Goal: Task Accomplishment & Management: Complete application form

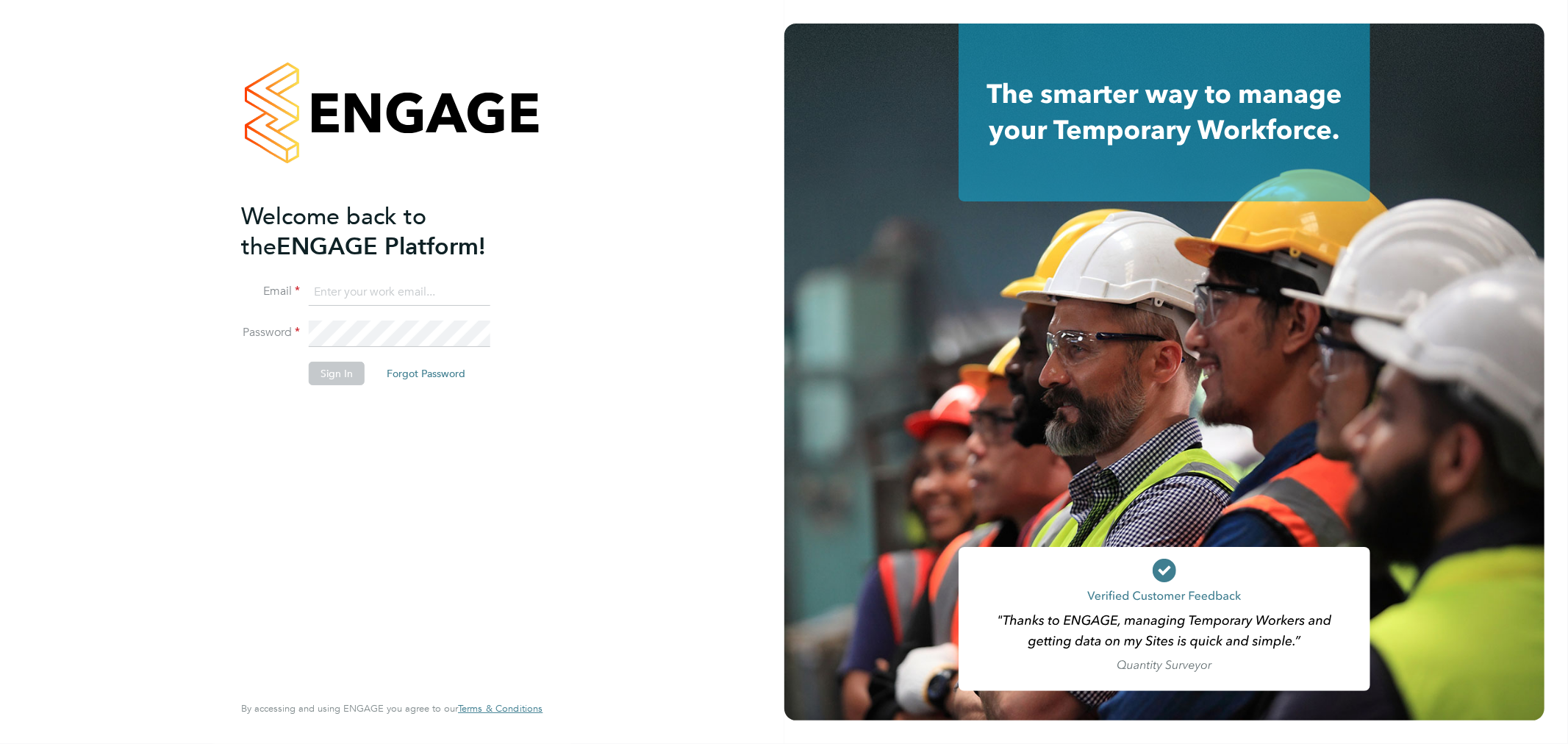
click at [438, 289] on input at bounding box center [399, 292] width 182 height 26
type input "rhyscook@buildingcareersuk.com"
click at [362, 366] on button "Sign In" at bounding box center [337, 373] width 56 height 23
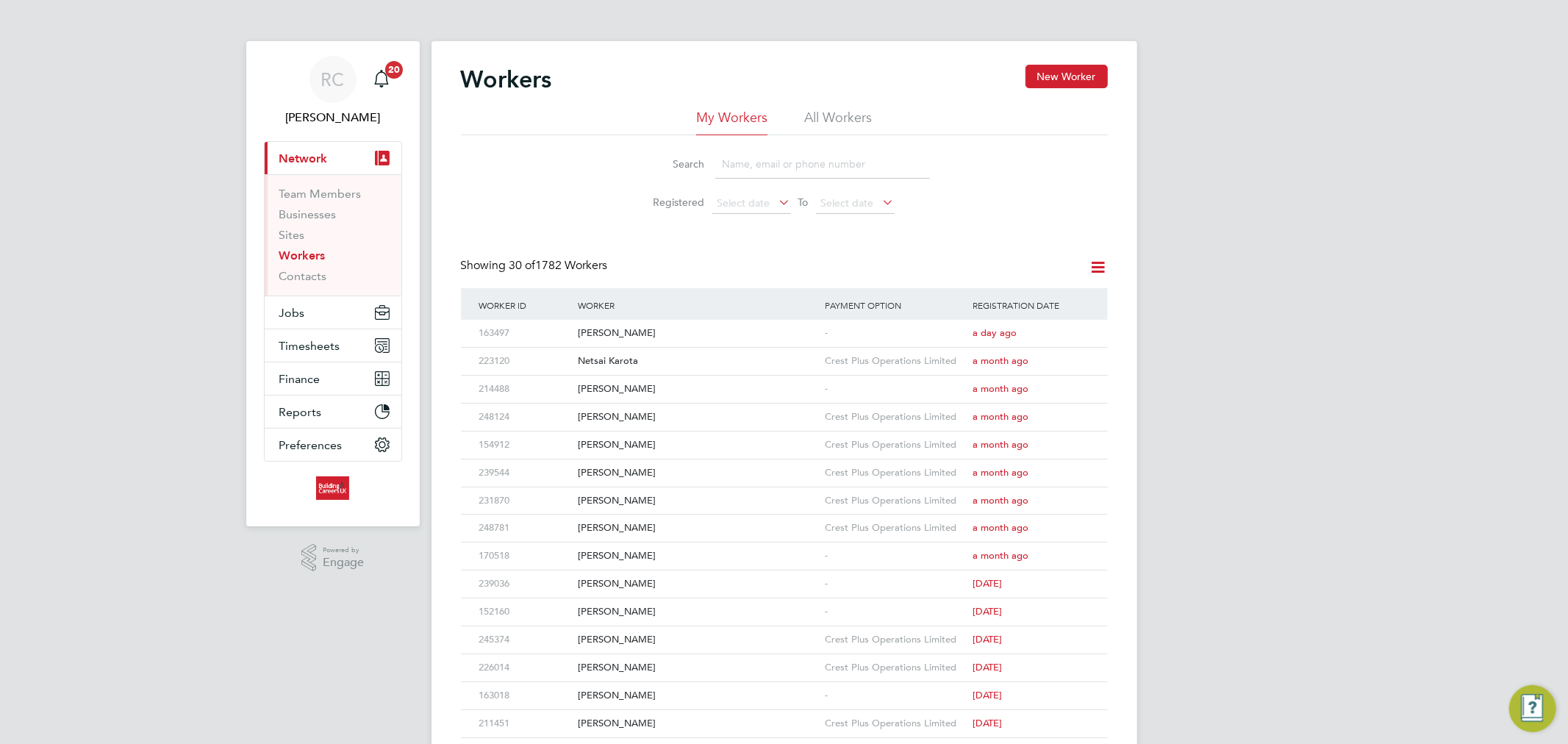
click at [826, 118] on li "All Workers" at bounding box center [838, 122] width 68 height 26
click at [818, 164] on input at bounding box center [822, 164] width 215 height 29
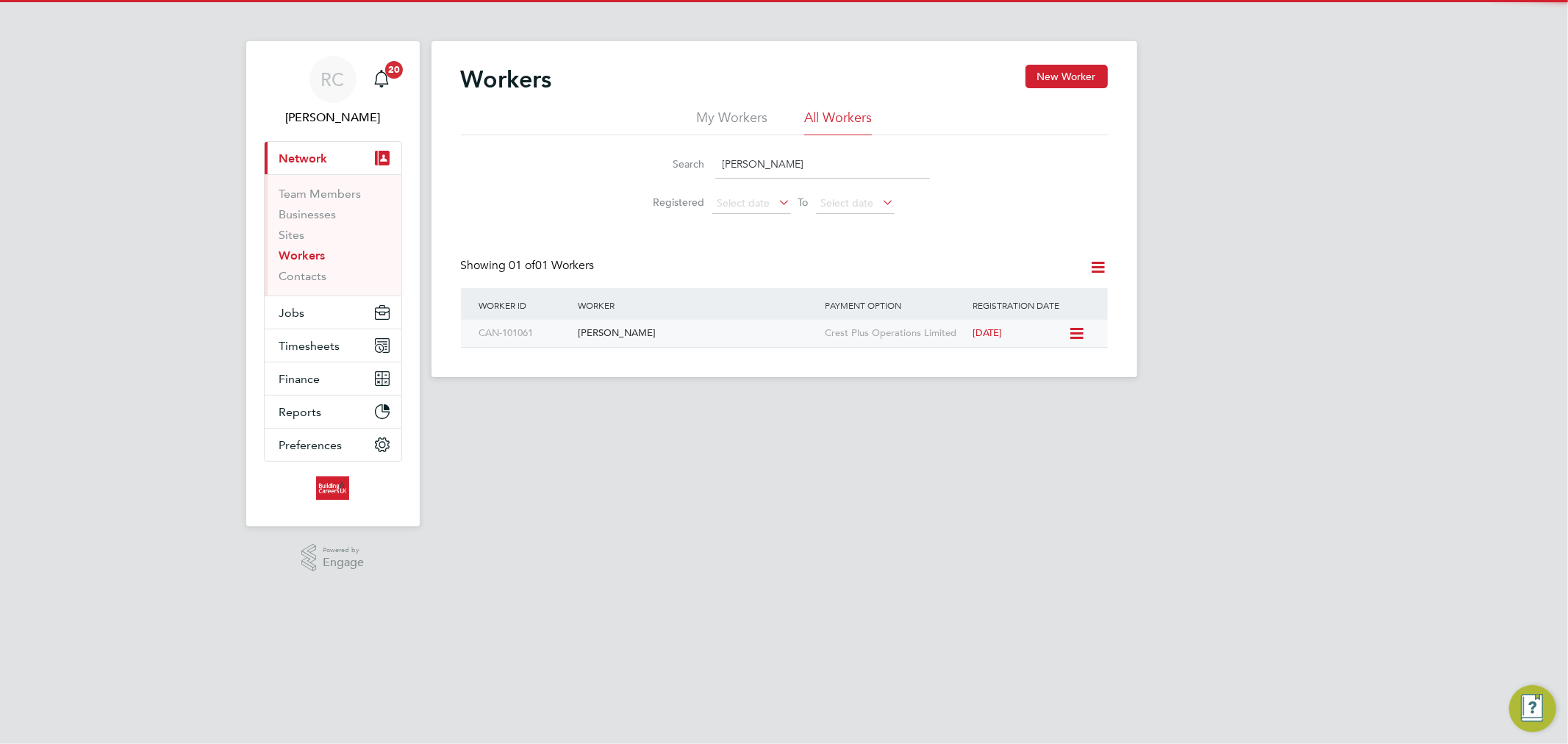
type input "[PERSON_NAME]"
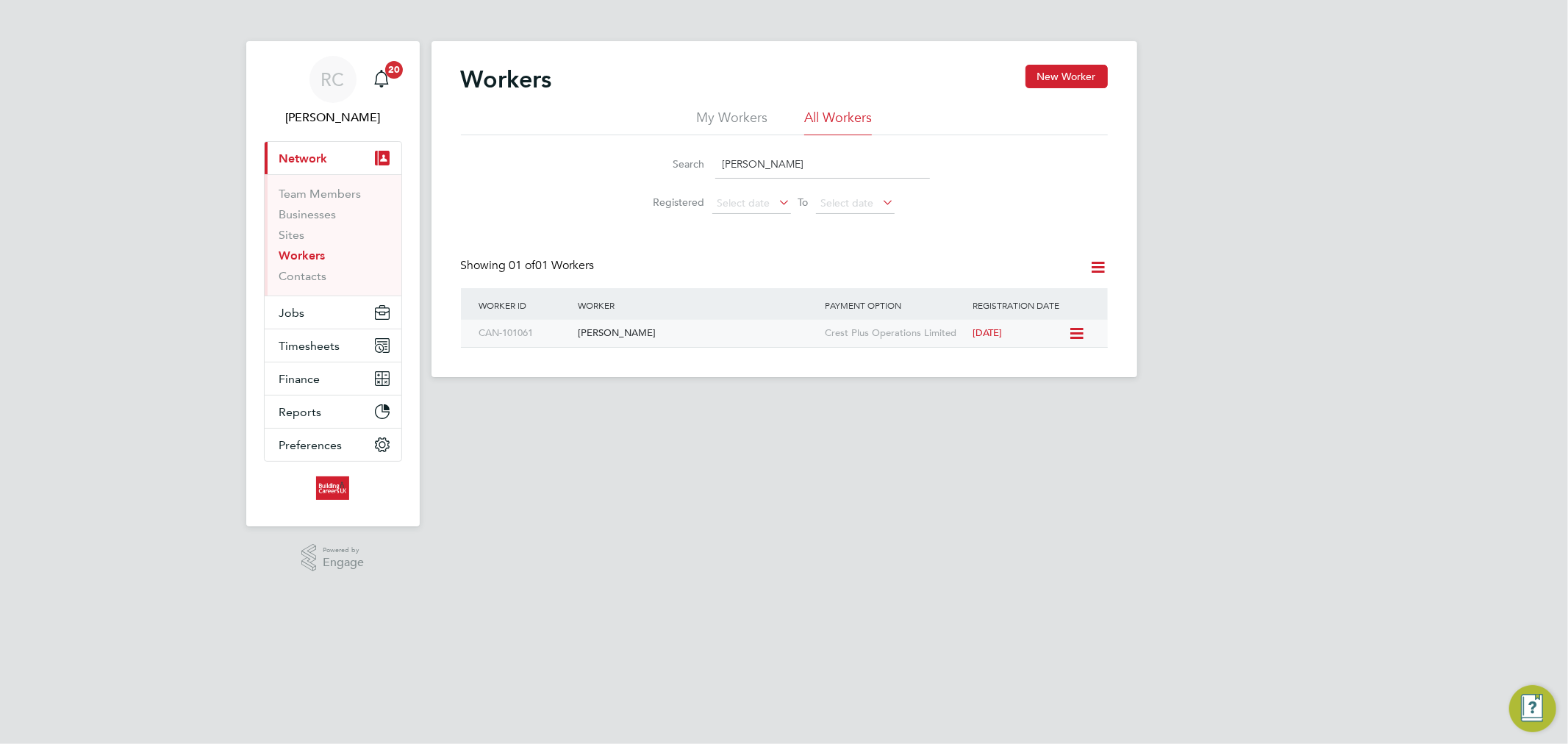
click at [714, 341] on div "[PERSON_NAME]" at bounding box center [698, 332] width 247 height 27
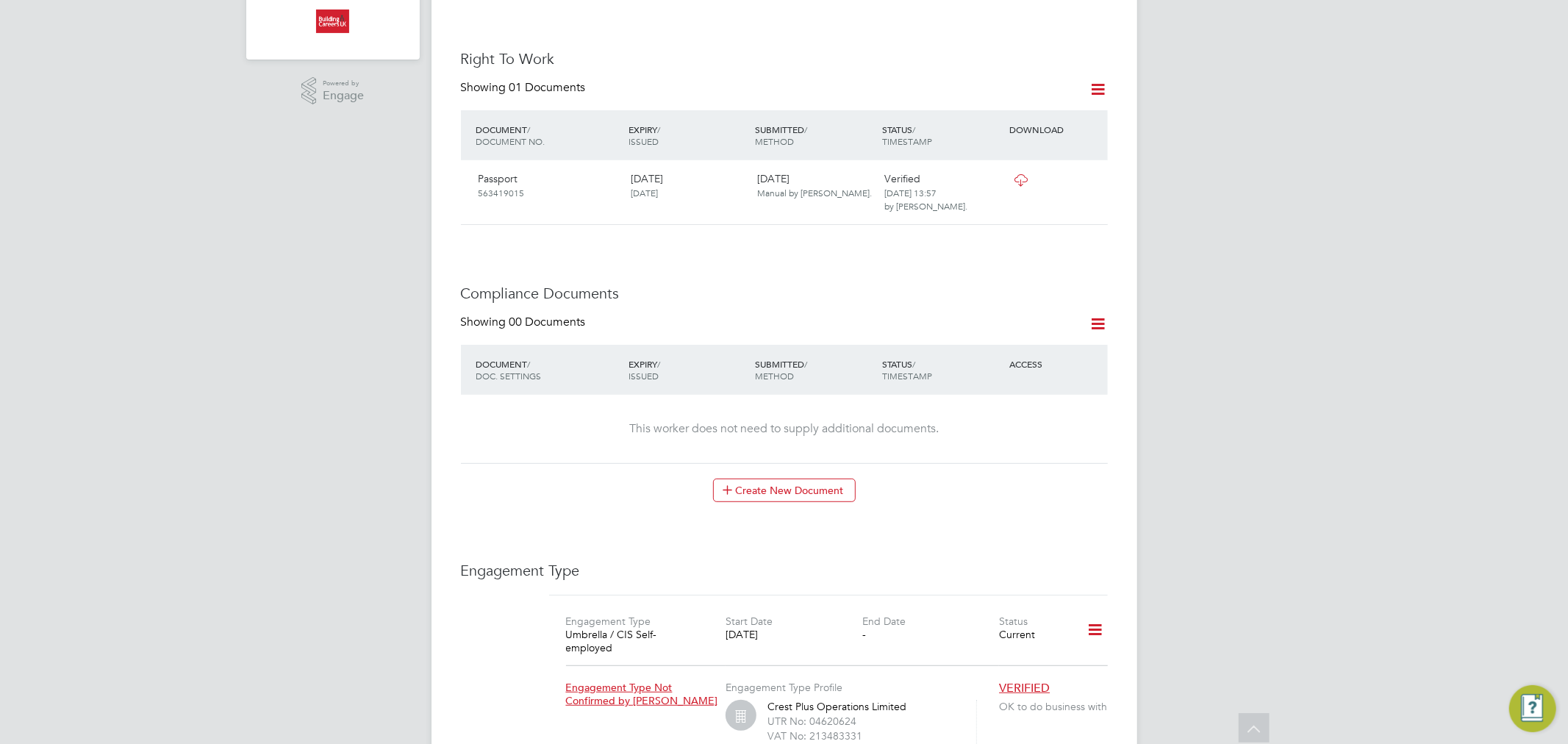
scroll to position [490, 0]
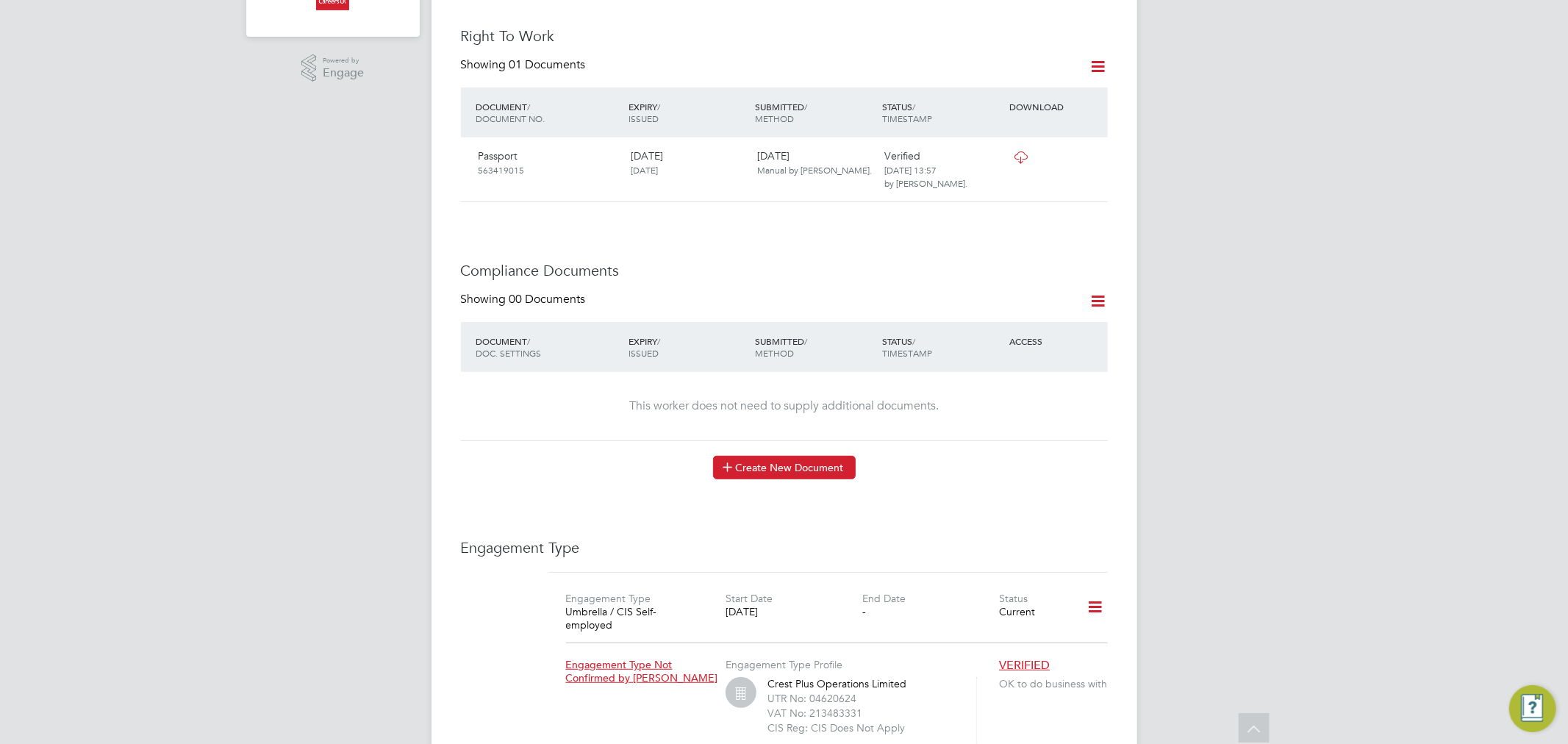
click at [797, 456] on button "Create New Document" at bounding box center [784, 467] width 143 height 23
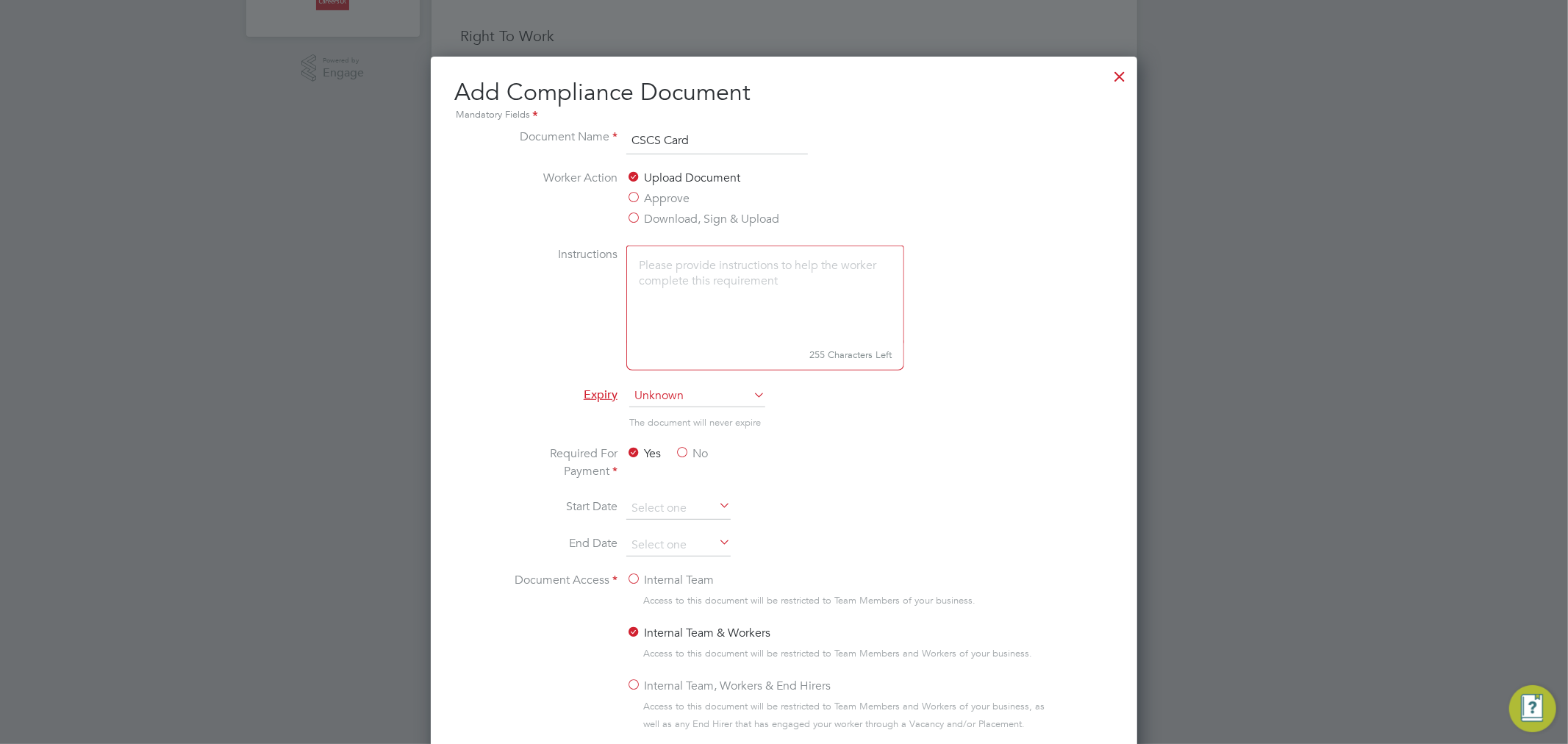
type input "CSCS Card"
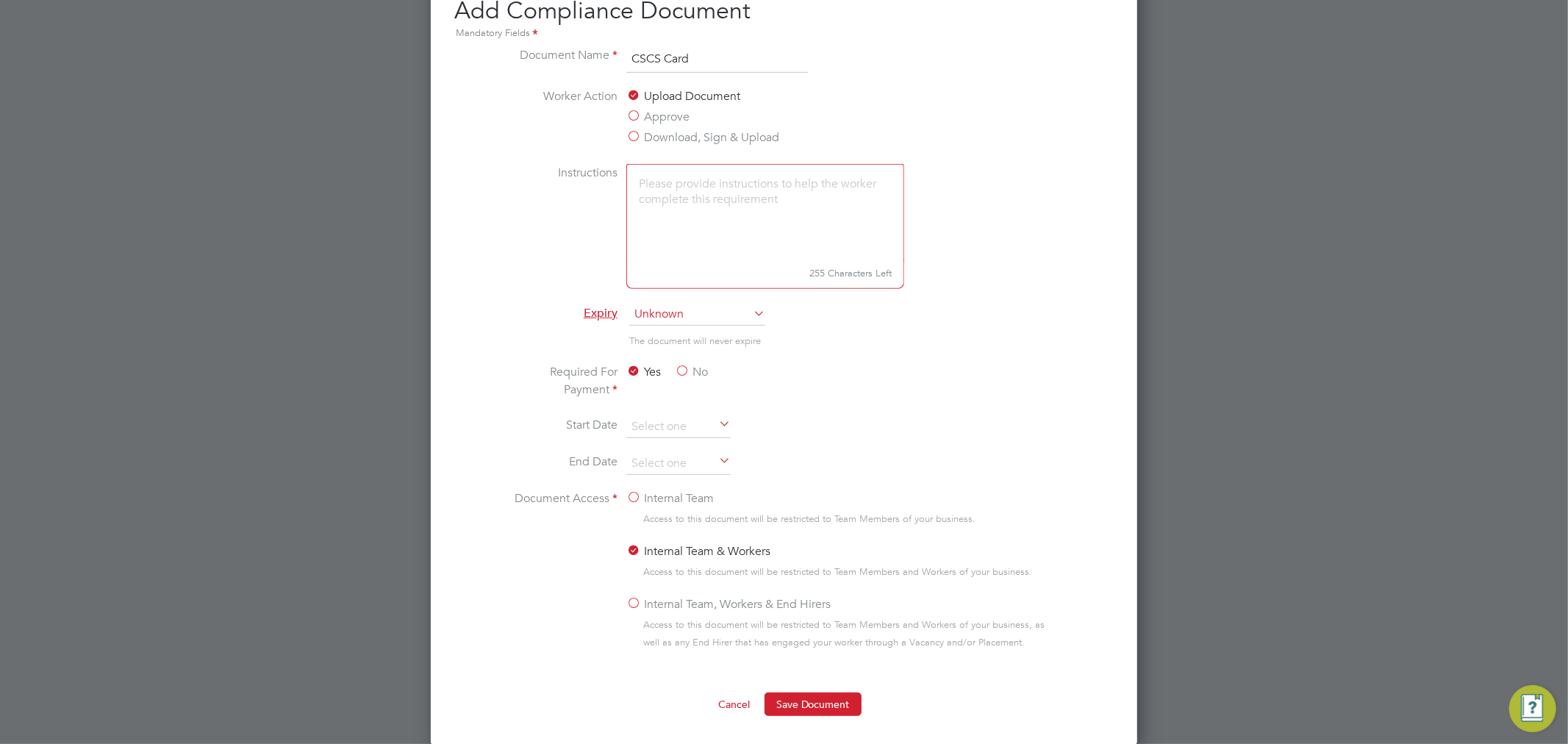
scroll to position [653, 0]
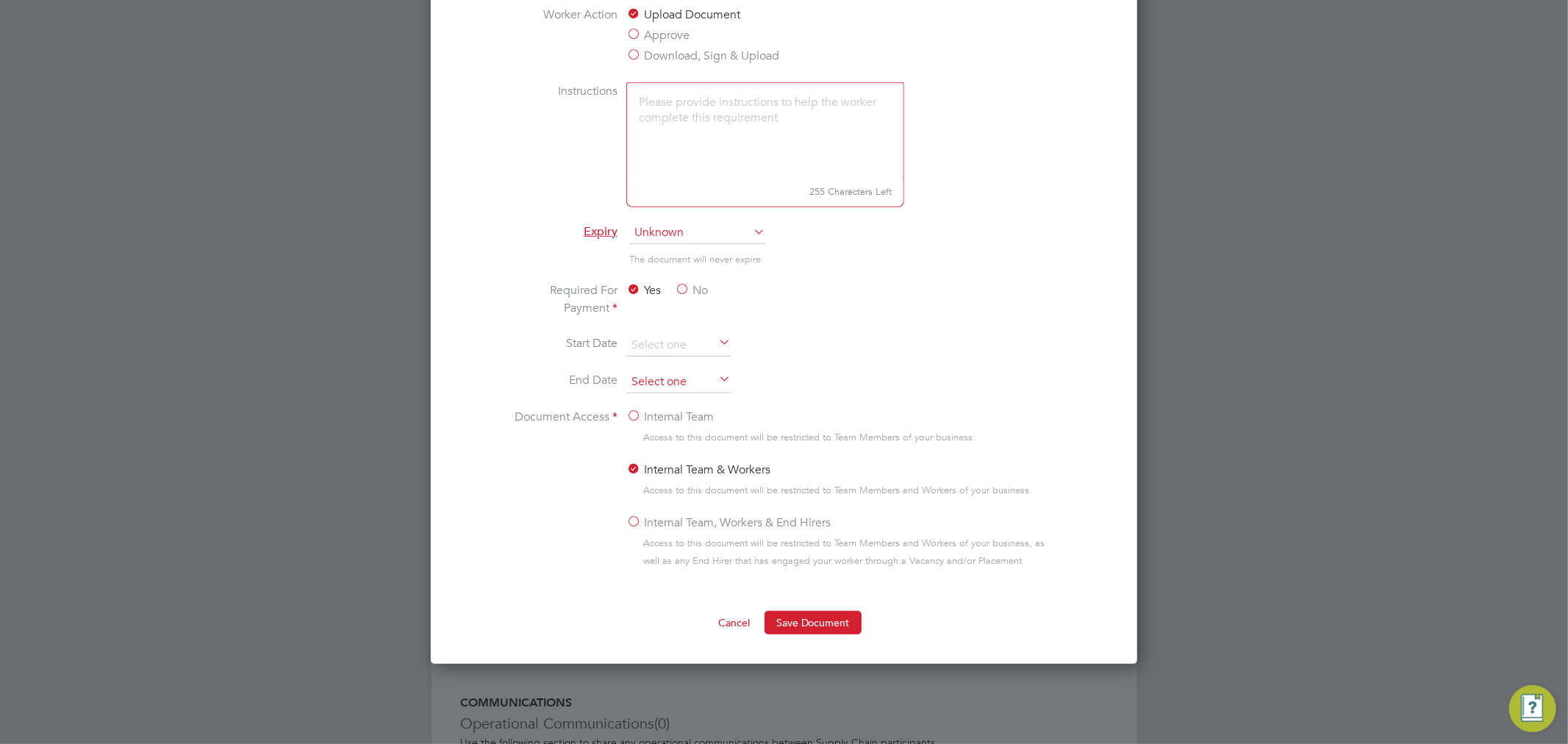
click at [714, 379] on input at bounding box center [679, 382] width 104 height 22
click at [767, 123] on span "2025" at bounding box center [772, 122] width 26 height 12
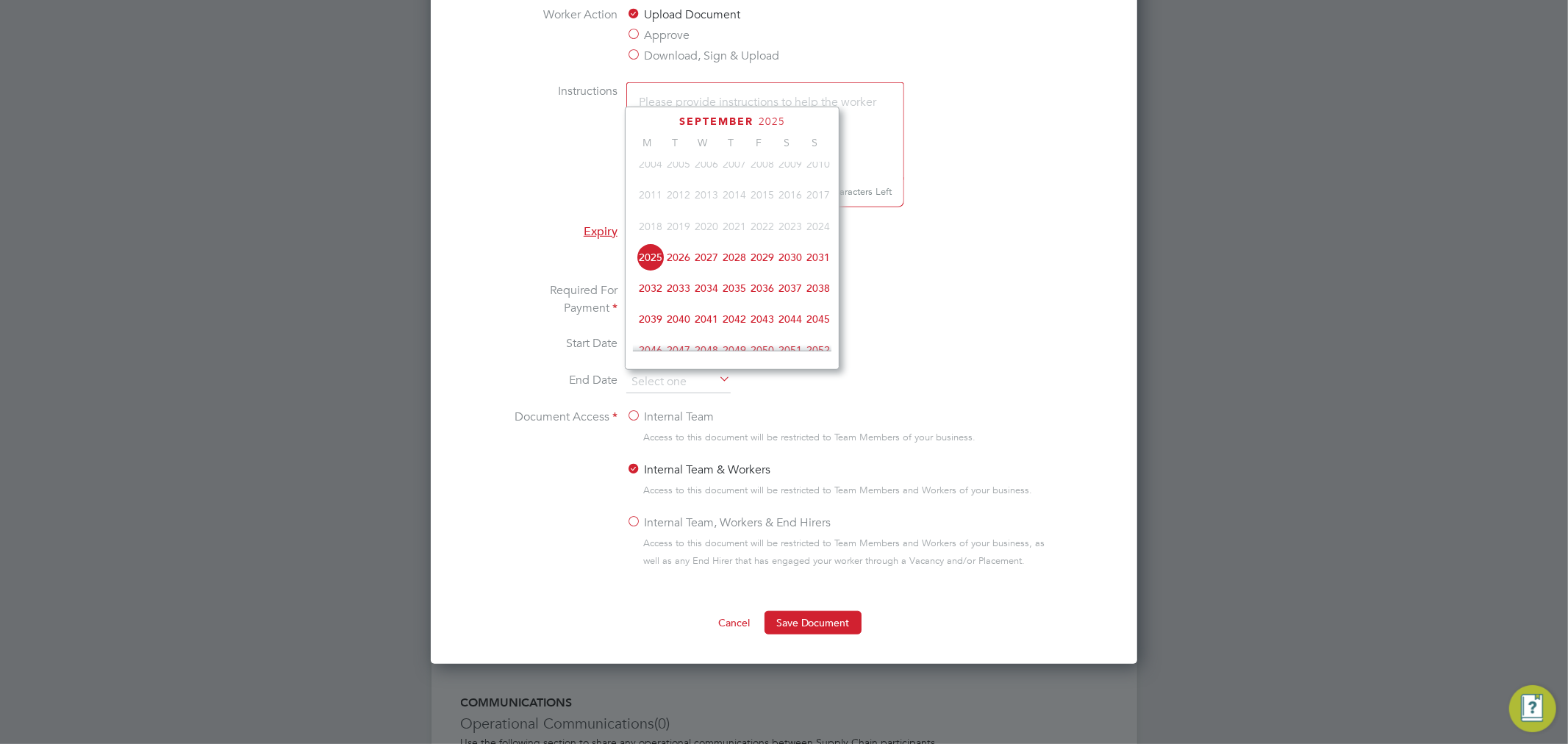
click at [745, 263] on span "2028" at bounding box center [734, 258] width 28 height 28
click at [761, 251] on span "31" at bounding box center [762, 258] width 28 height 28
type input "31 Mar 2028"
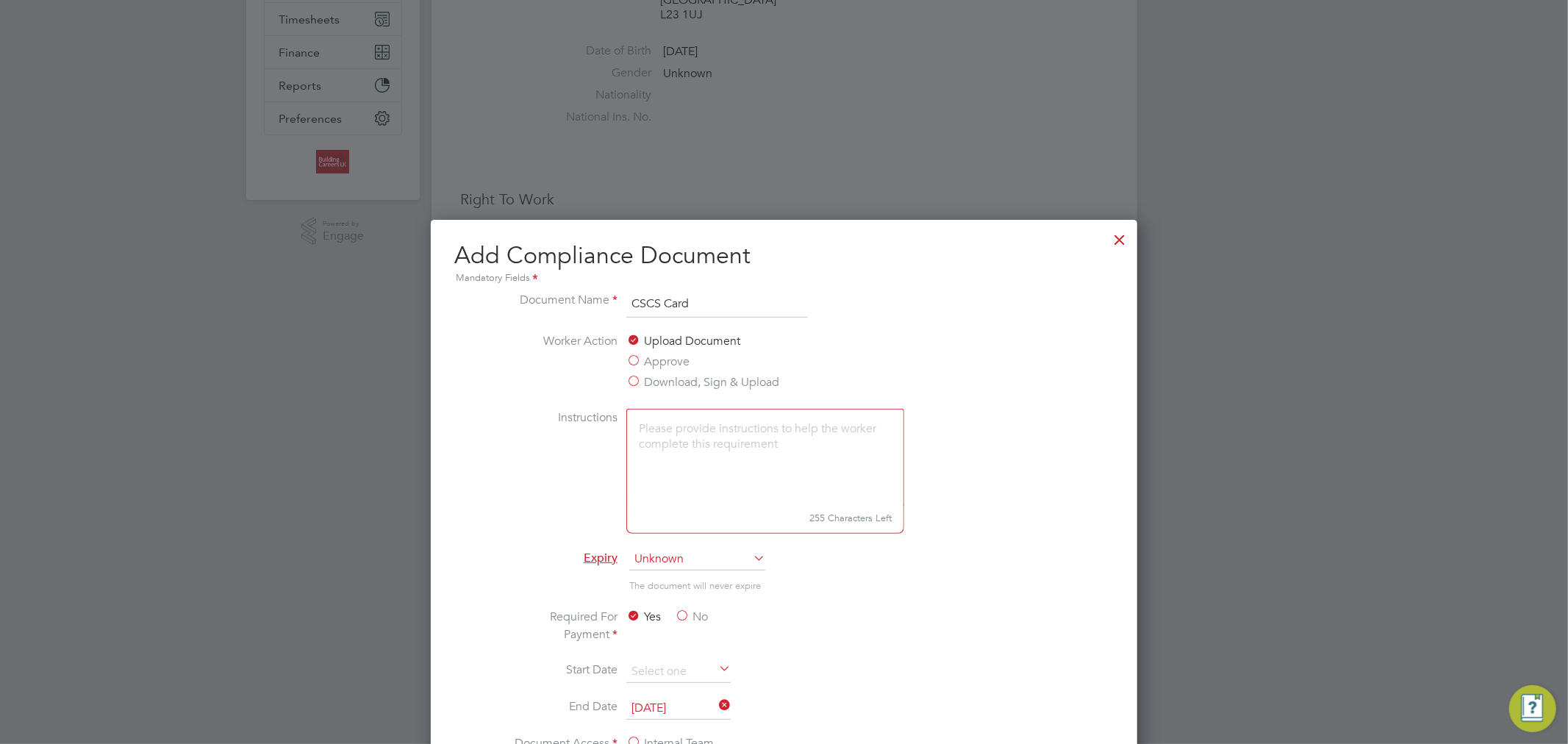
scroll to position [653, 0]
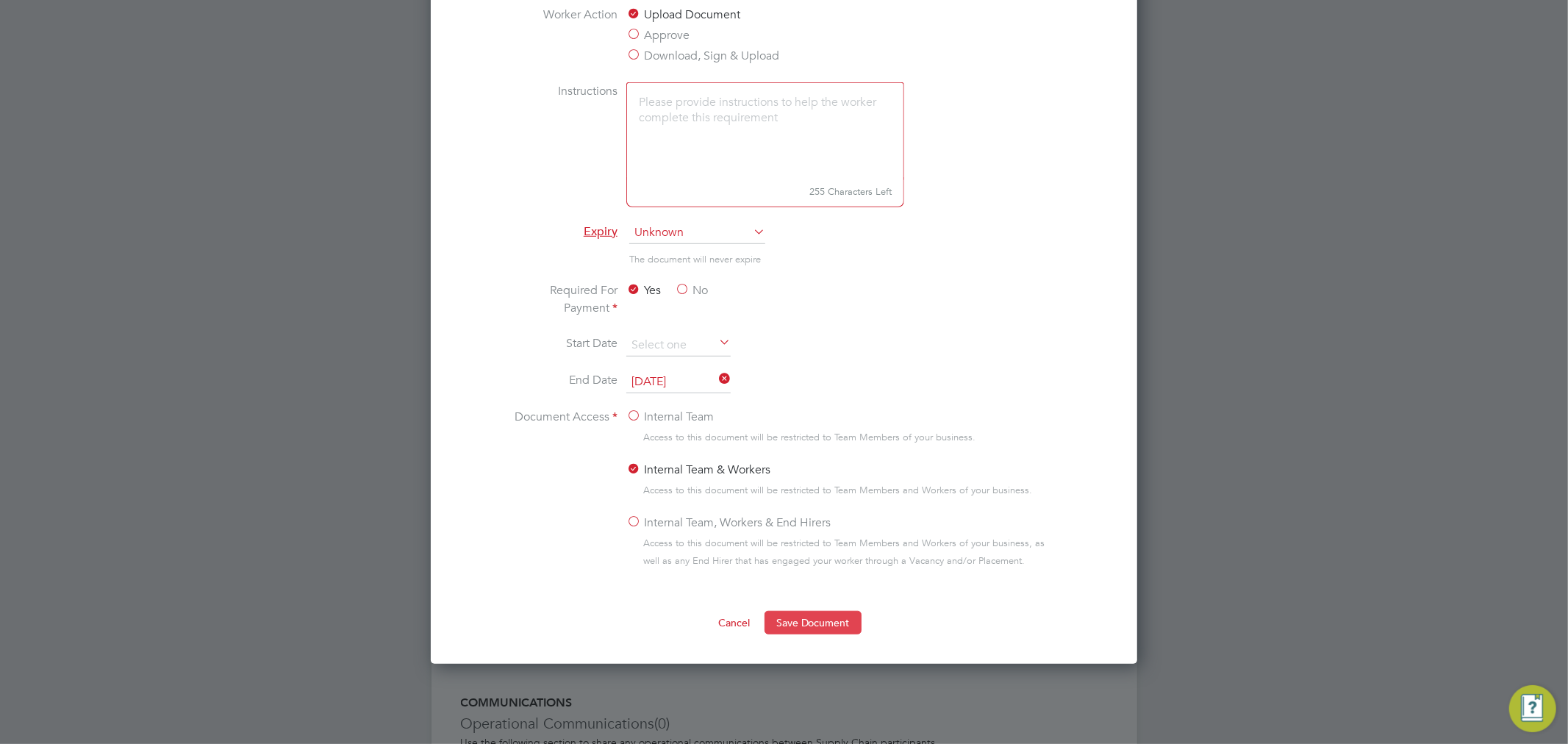
click at [807, 611] on button "Save Document" at bounding box center [814, 622] width 97 height 23
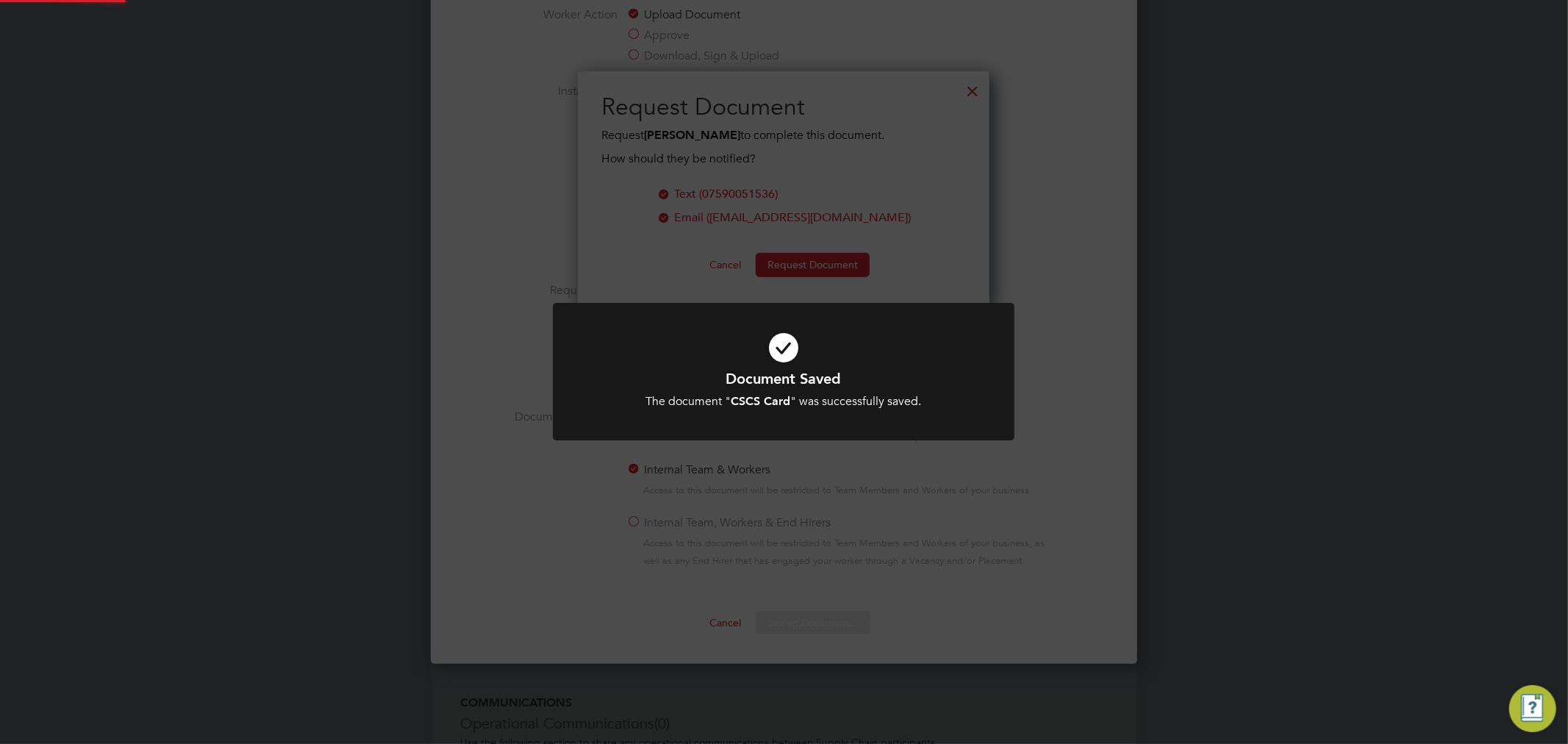
scroll to position [236, 412]
click at [778, 362] on icon at bounding box center [783, 348] width 382 height 57
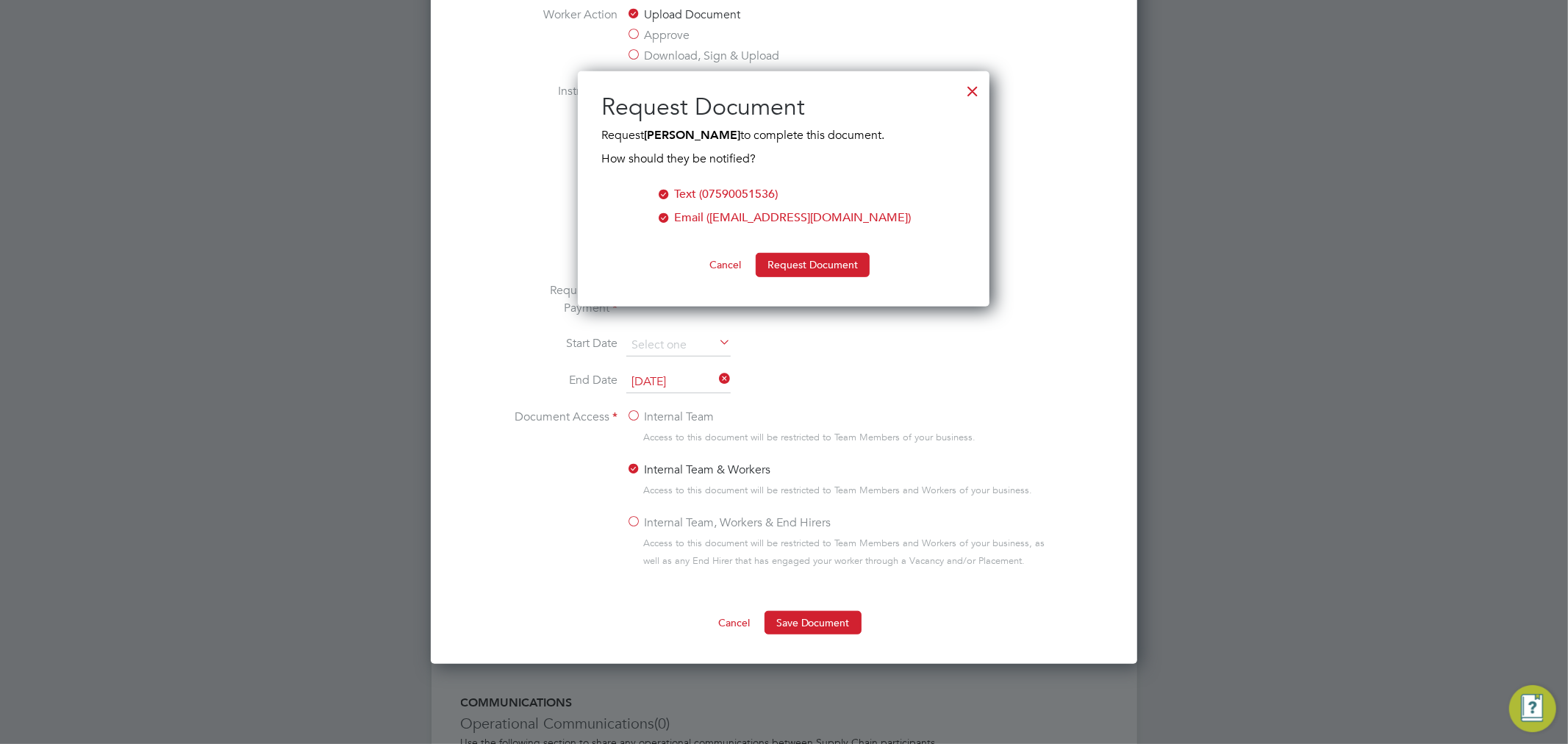
click at [966, 99] on div at bounding box center [972, 87] width 26 height 26
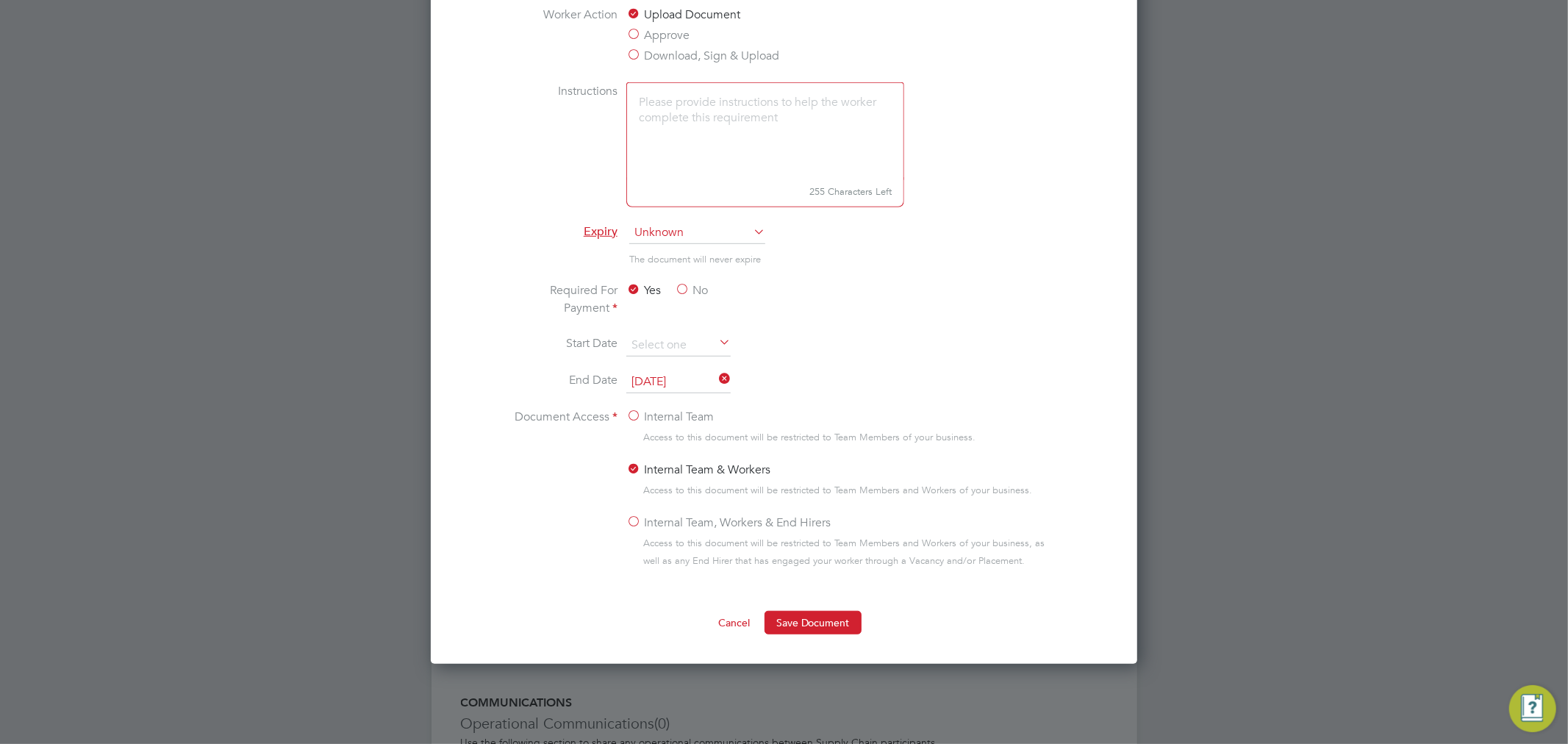
click at [622, 414] on li "Document Access Internal Team Access to this document will be restricted to Tea…" at bounding box center [784, 504] width 553 height 191
click at [627, 414] on label "Internal Team" at bounding box center [670, 417] width 88 height 17
click at [0, 0] on input "Internal Team" at bounding box center [0, 0] width 0 height 0
click at [778, 623] on button "Save Document" at bounding box center [814, 622] width 97 height 23
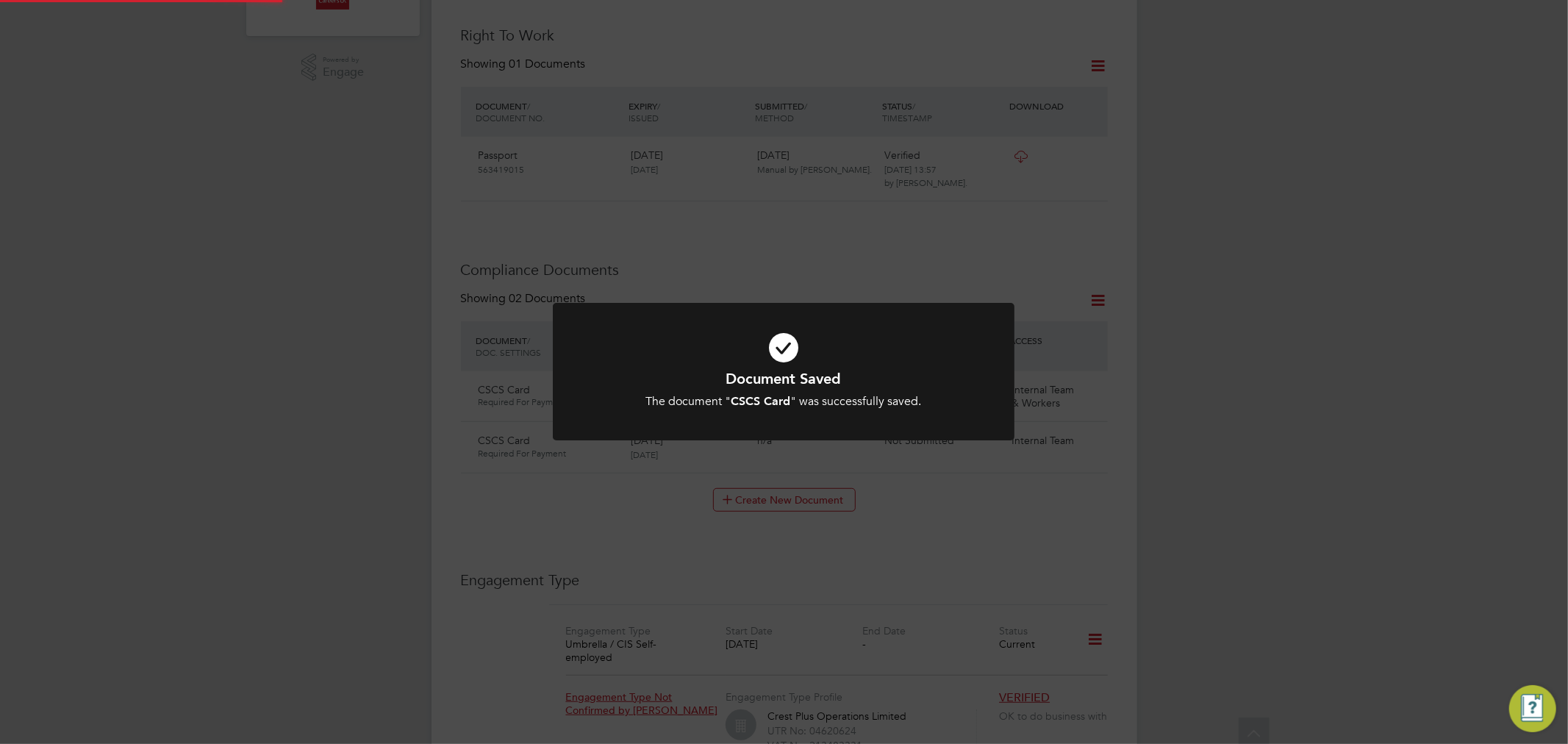
scroll to position [490, 0]
click at [787, 348] on icon at bounding box center [783, 348] width 382 height 57
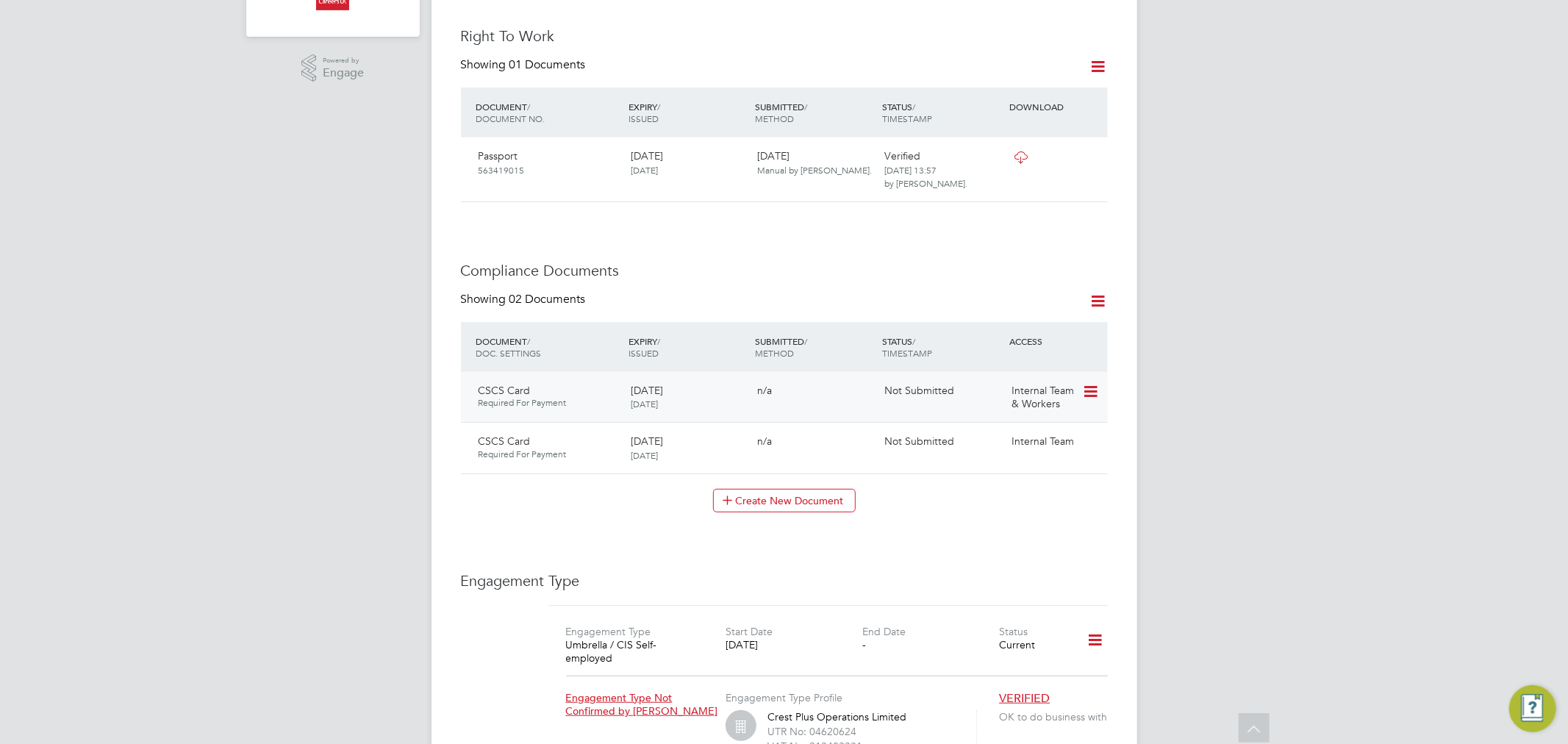
click at [1082, 383] on icon at bounding box center [1089, 392] width 15 height 17
click at [1033, 476] on li "Delete Document" at bounding box center [1042, 473] width 109 height 21
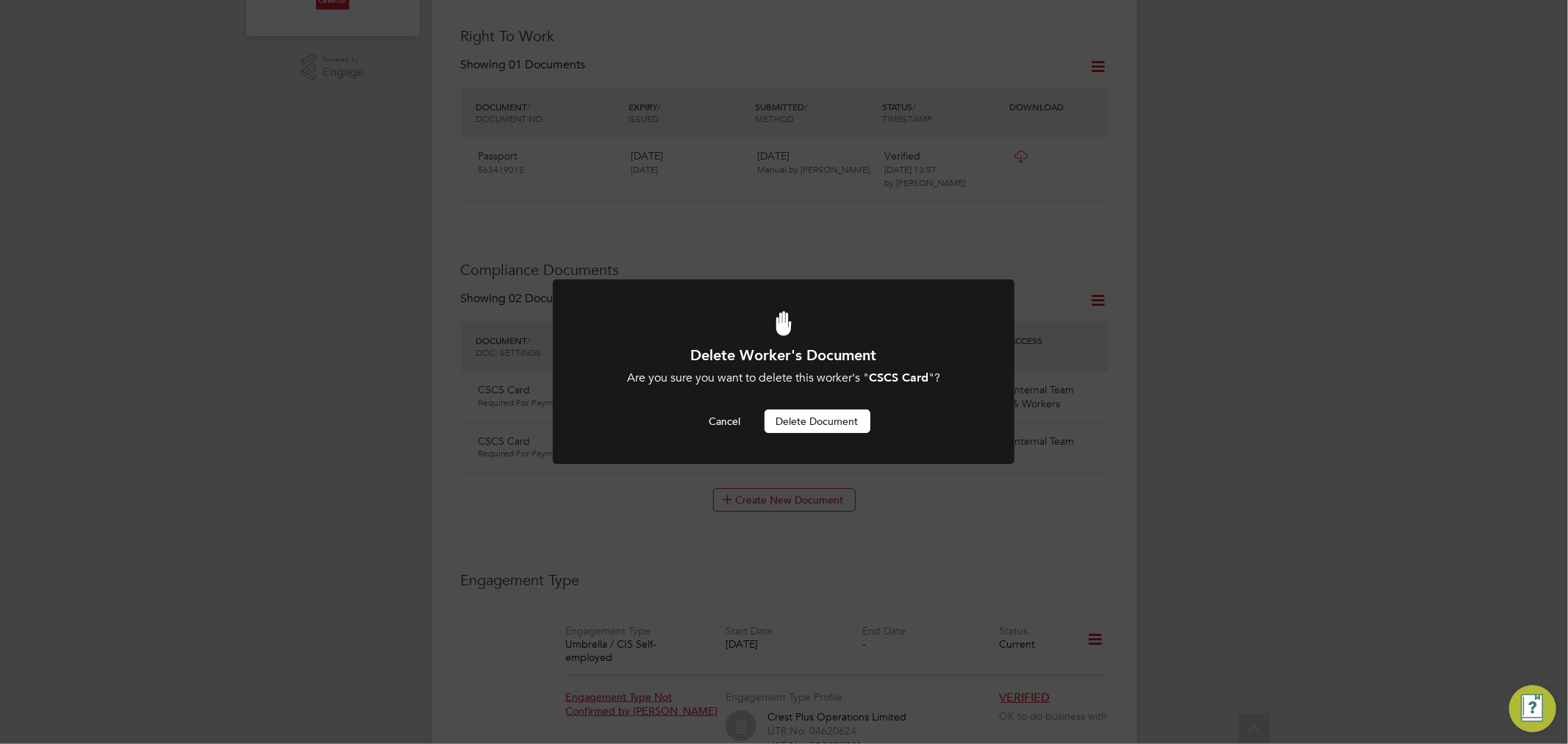
click at [807, 414] on button "Delete Document" at bounding box center [818, 421] width 106 height 23
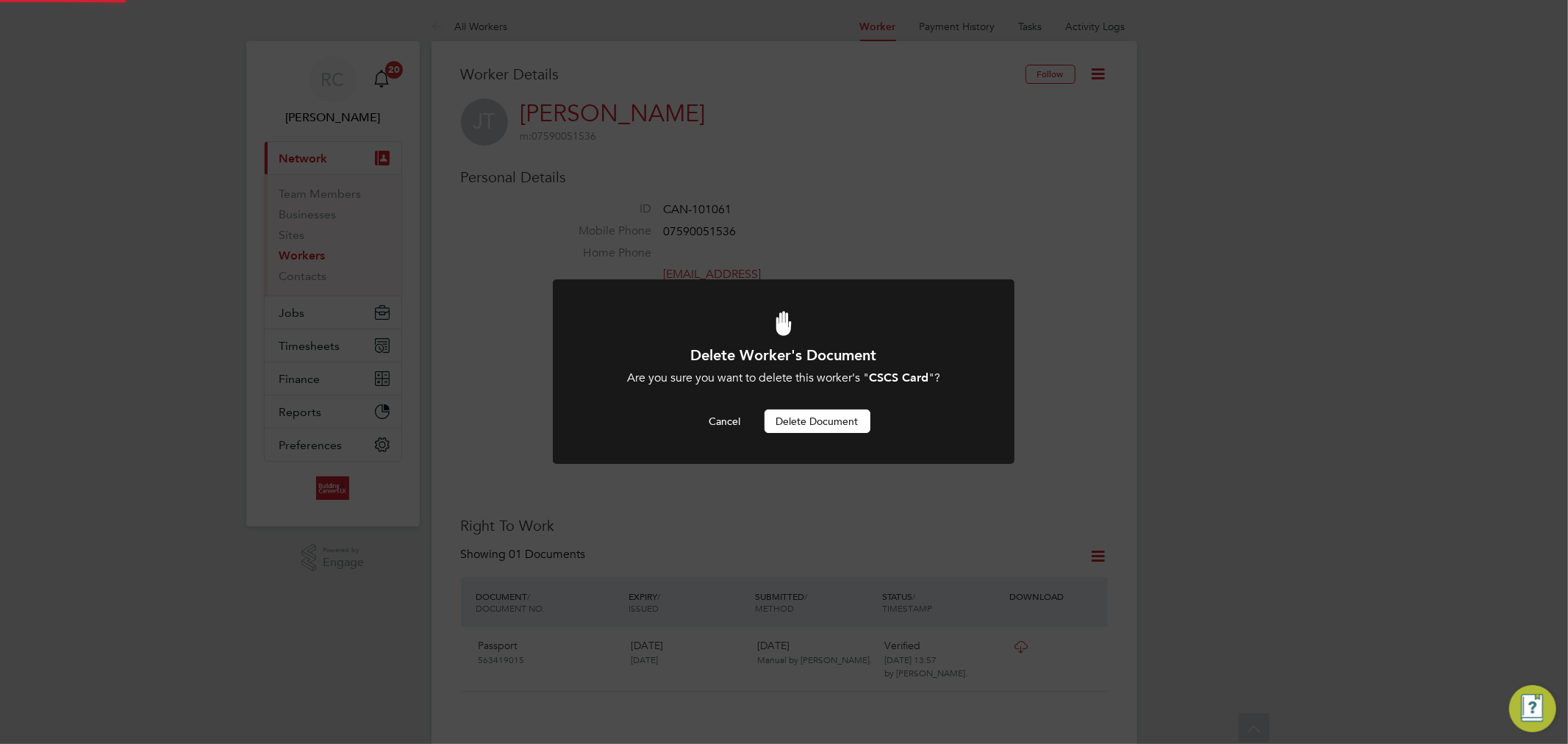
scroll to position [490, 0]
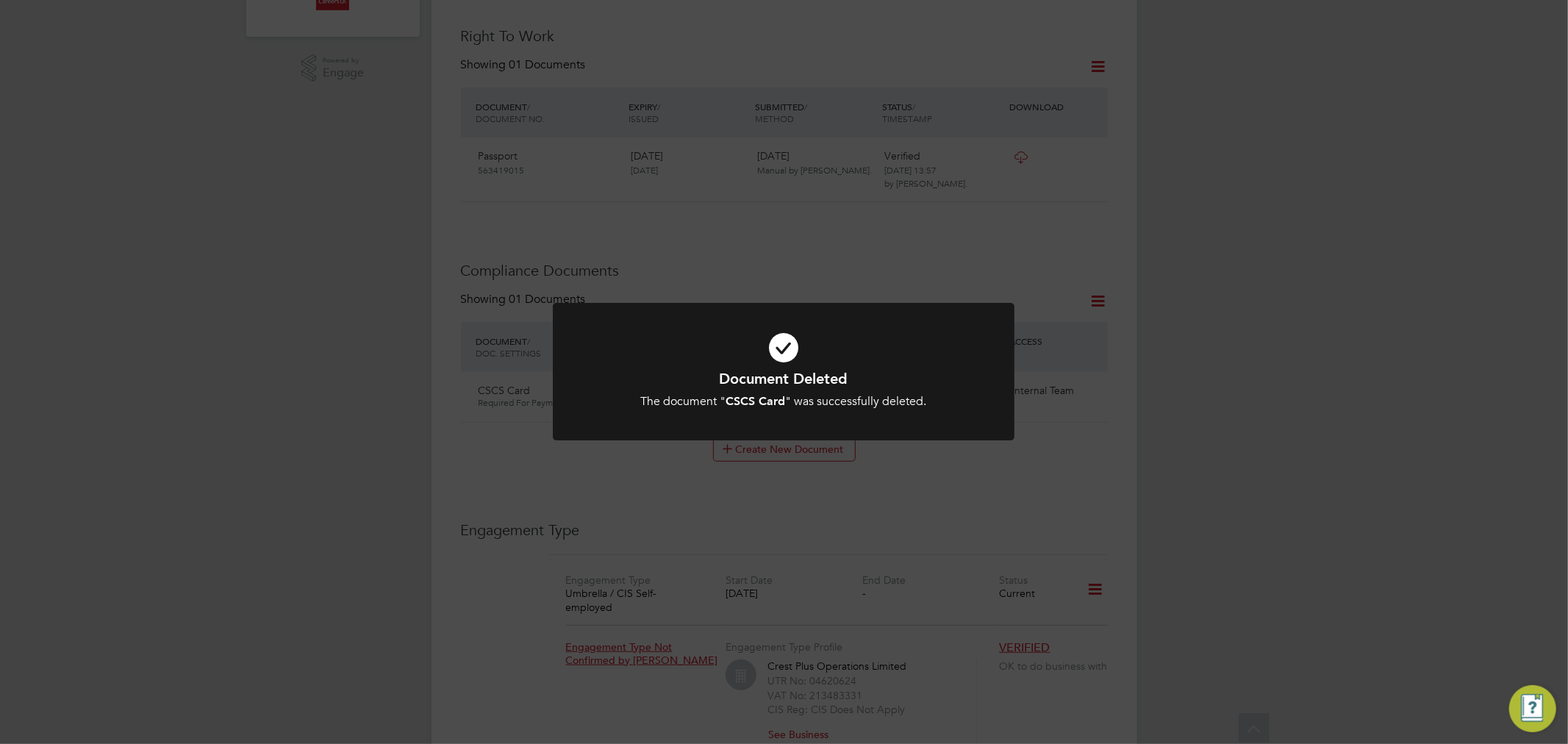
click at [818, 369] on h1 "Document Deleted" at bounding box center [783, 379] width 382 height 19
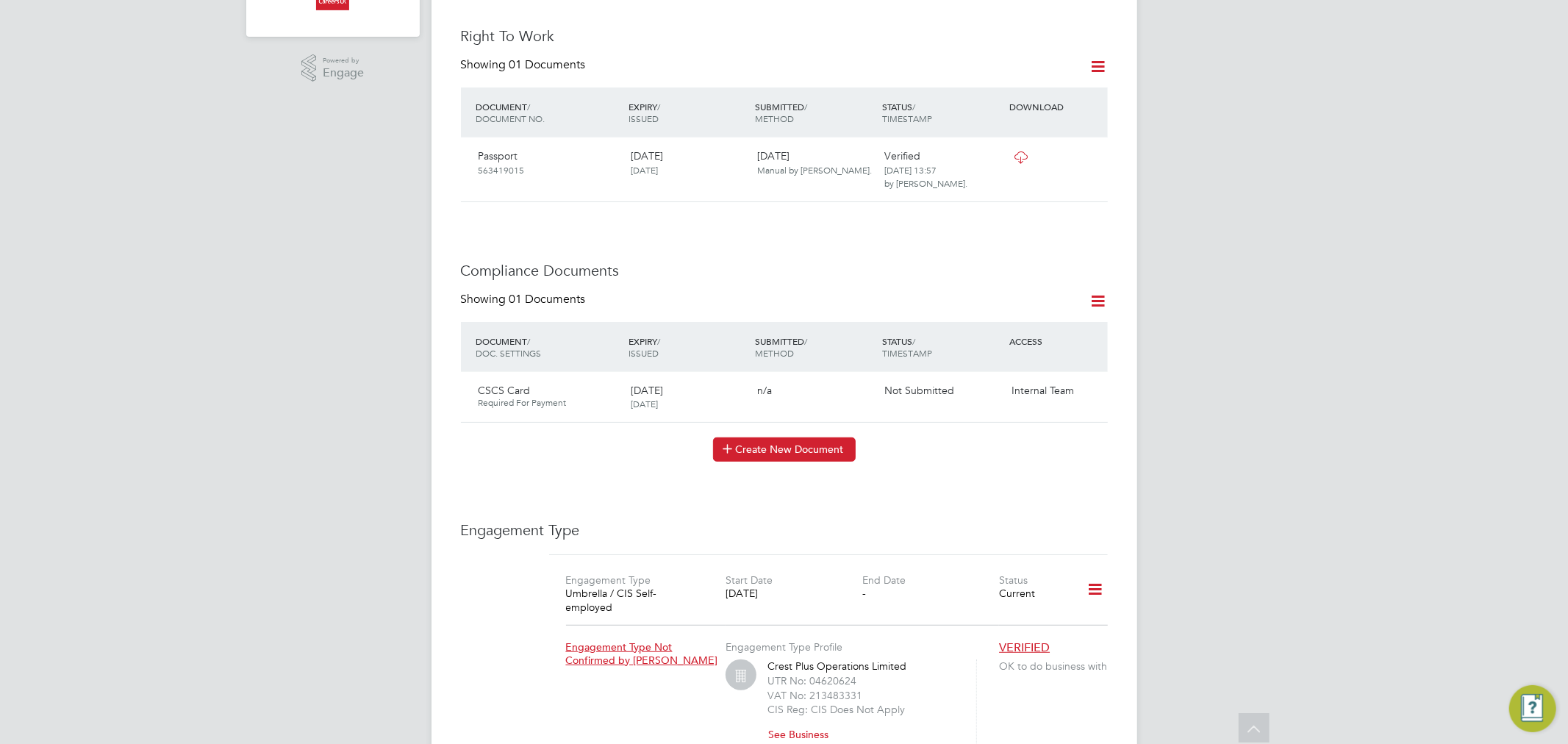
click at [788, 446] on button "Create New Document" at bounding box center [784, 449] width 143 height 23
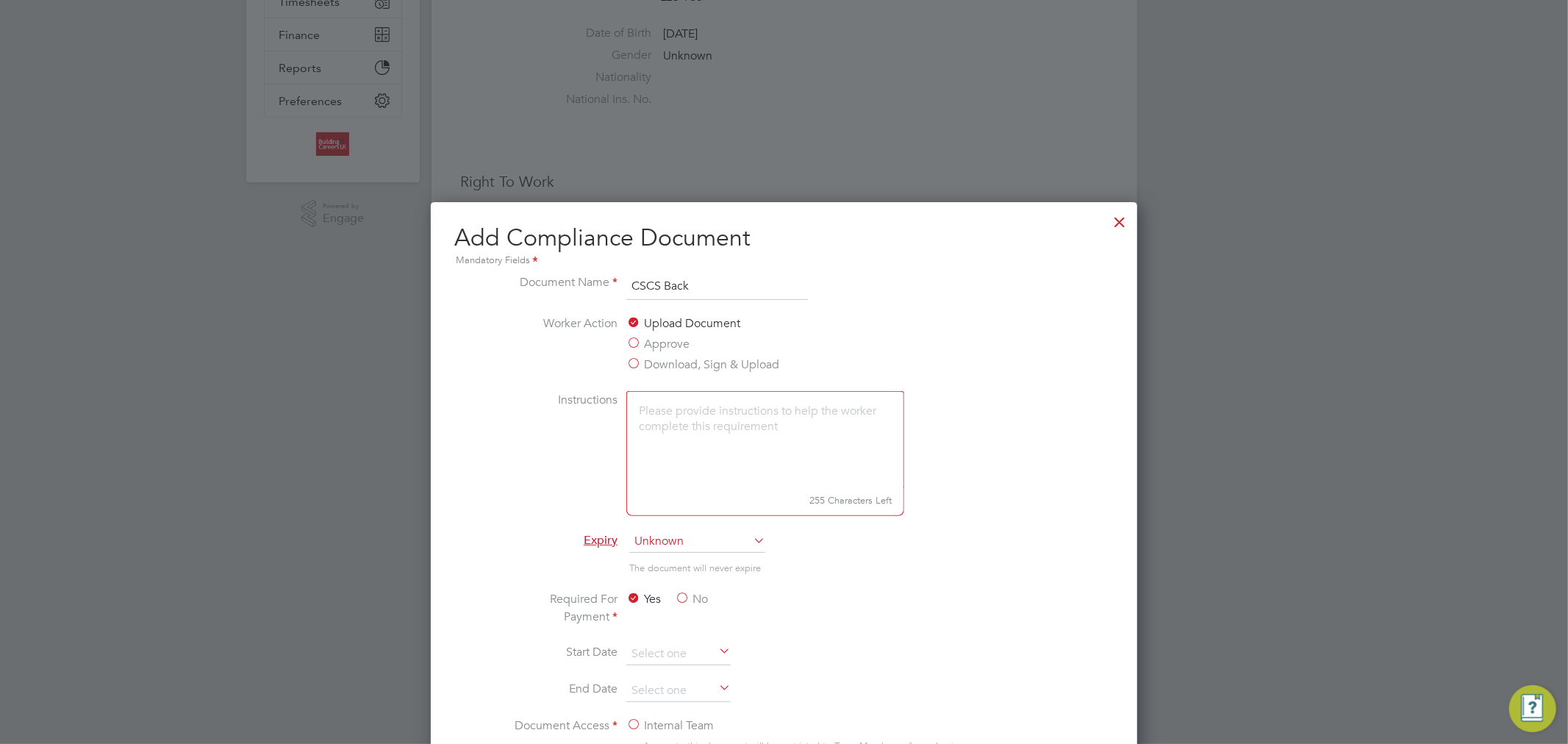
scroll to position [164, 0]
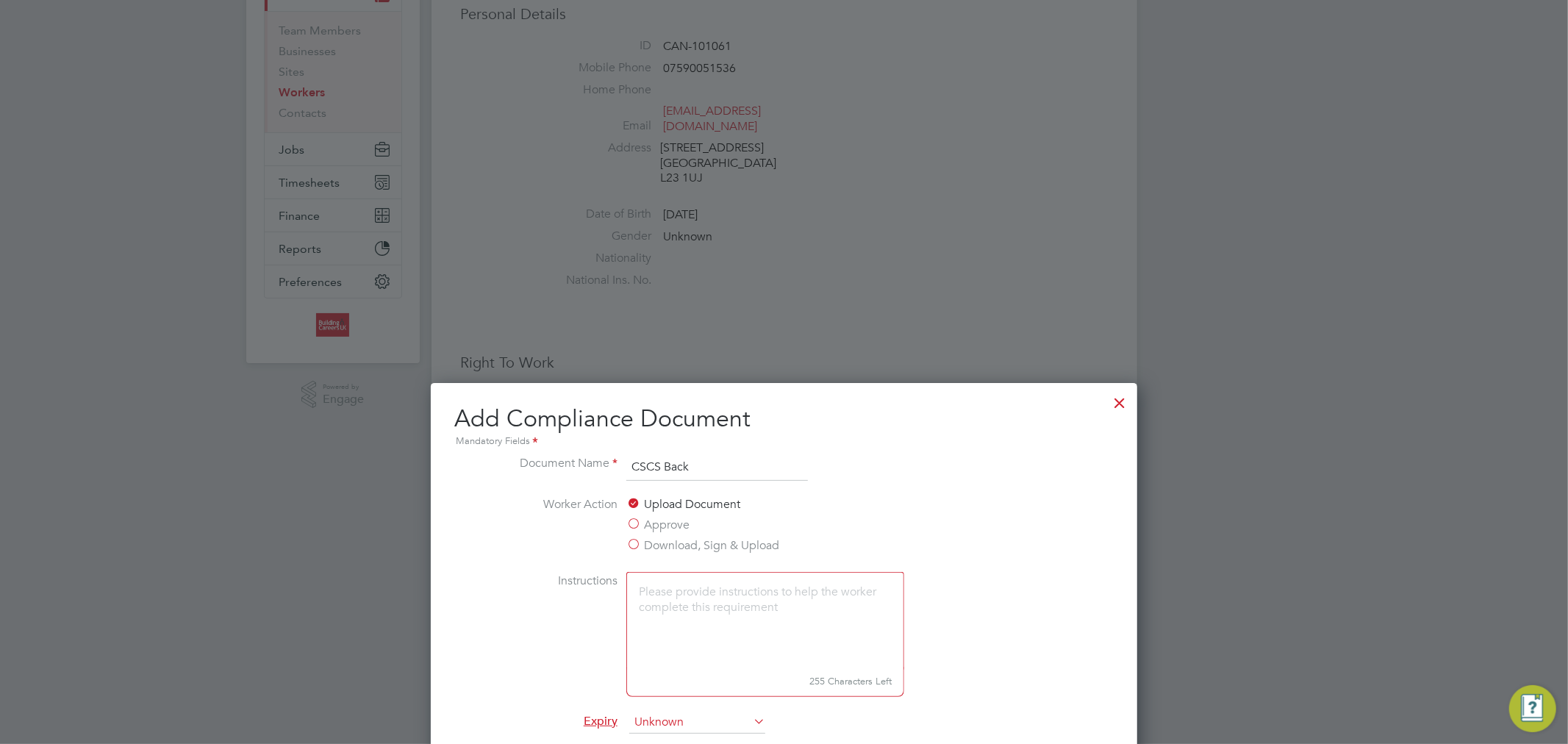
click at [662, 471] on input "CSCS Back" at bounding box center [717, 467] width 182 height 26
click at [694, 467] on input "CSCS Card Back" at bounding box center [717, 467] width 182 height 26
click at [775, 460] on input "CSCS Card (Back" at bounding box center [717, 467] width 182 height 26
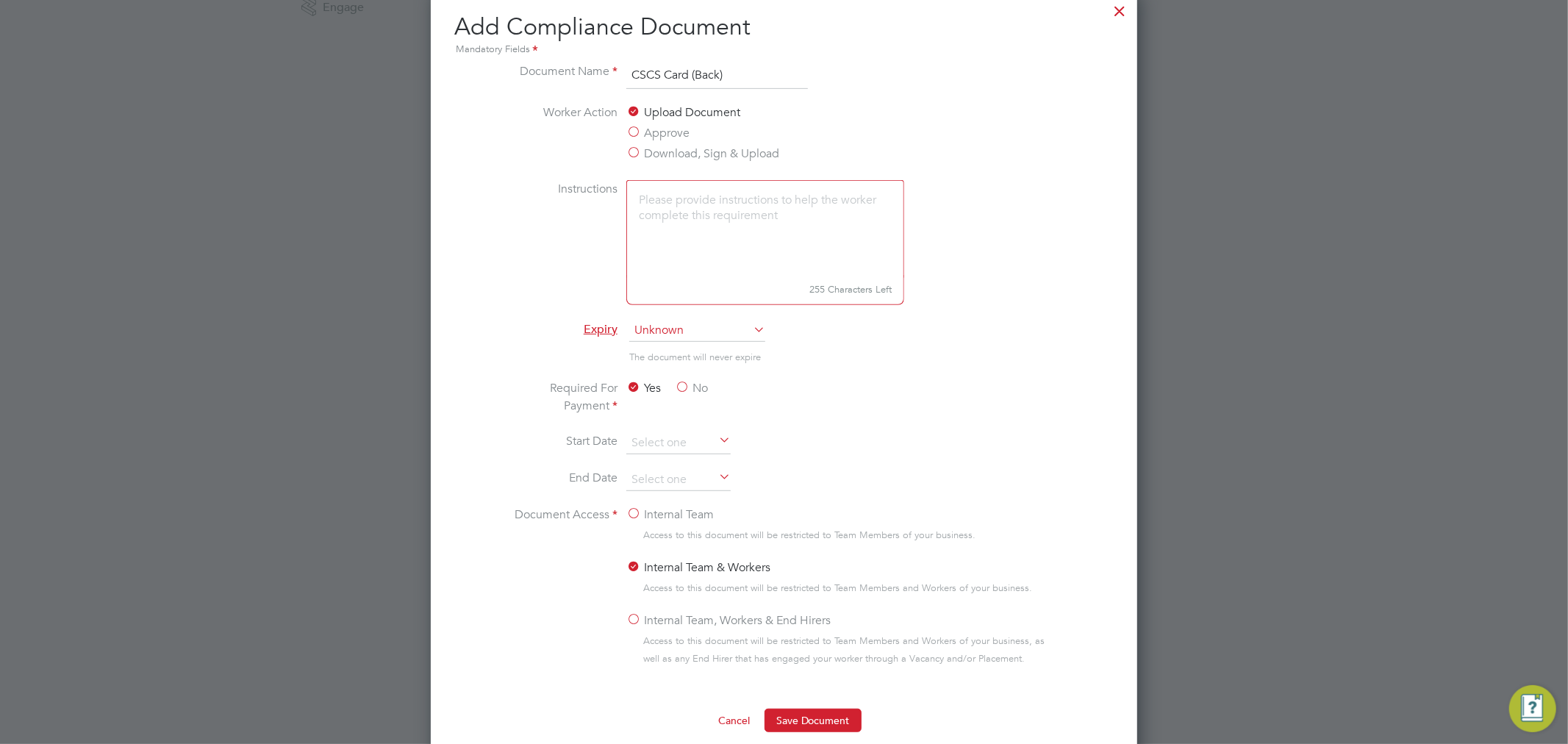
scroll to position [571, 0]
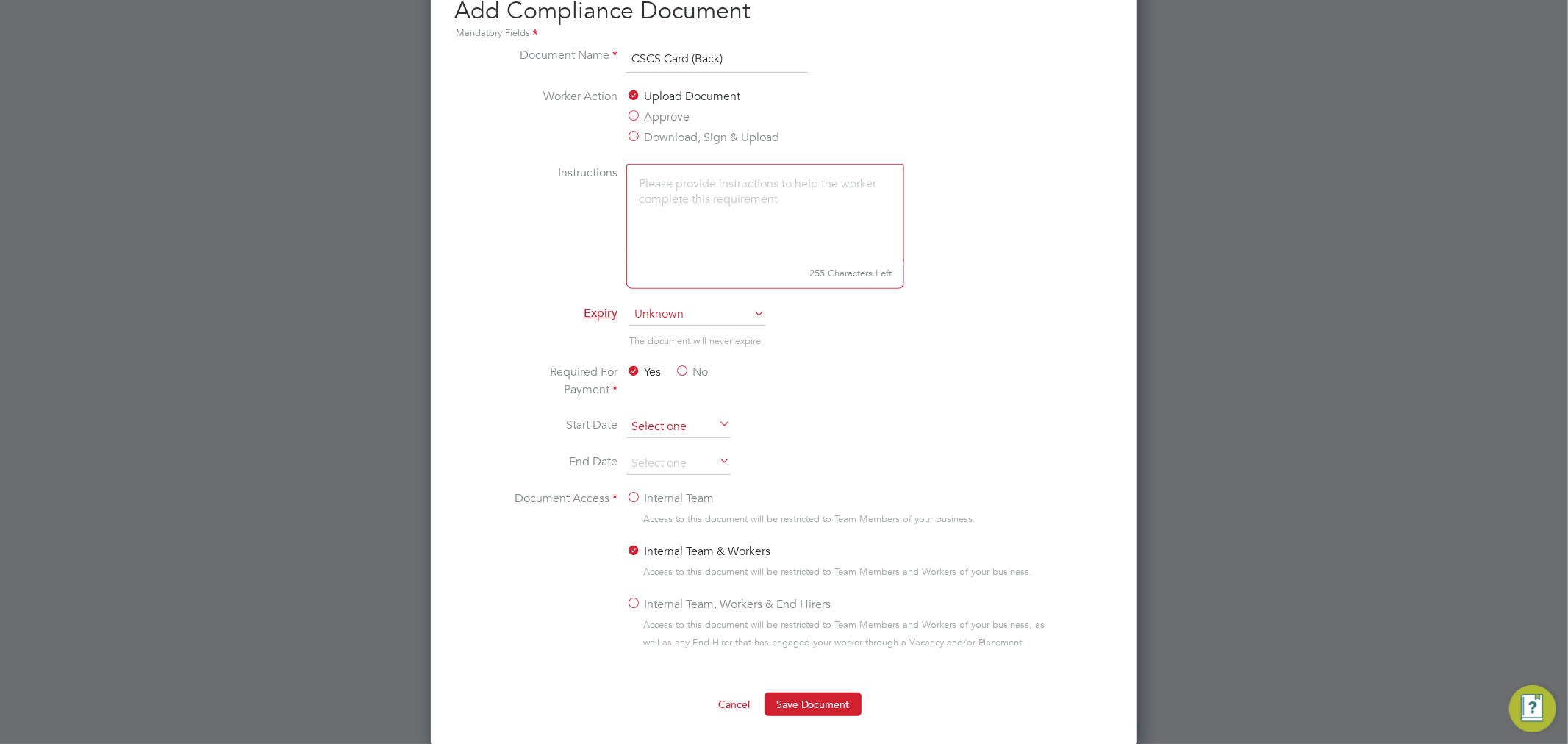
type input "CSCS Card (Back)"
click at [636, 422] on input at bounding box center [679, 426] width 104 height 22
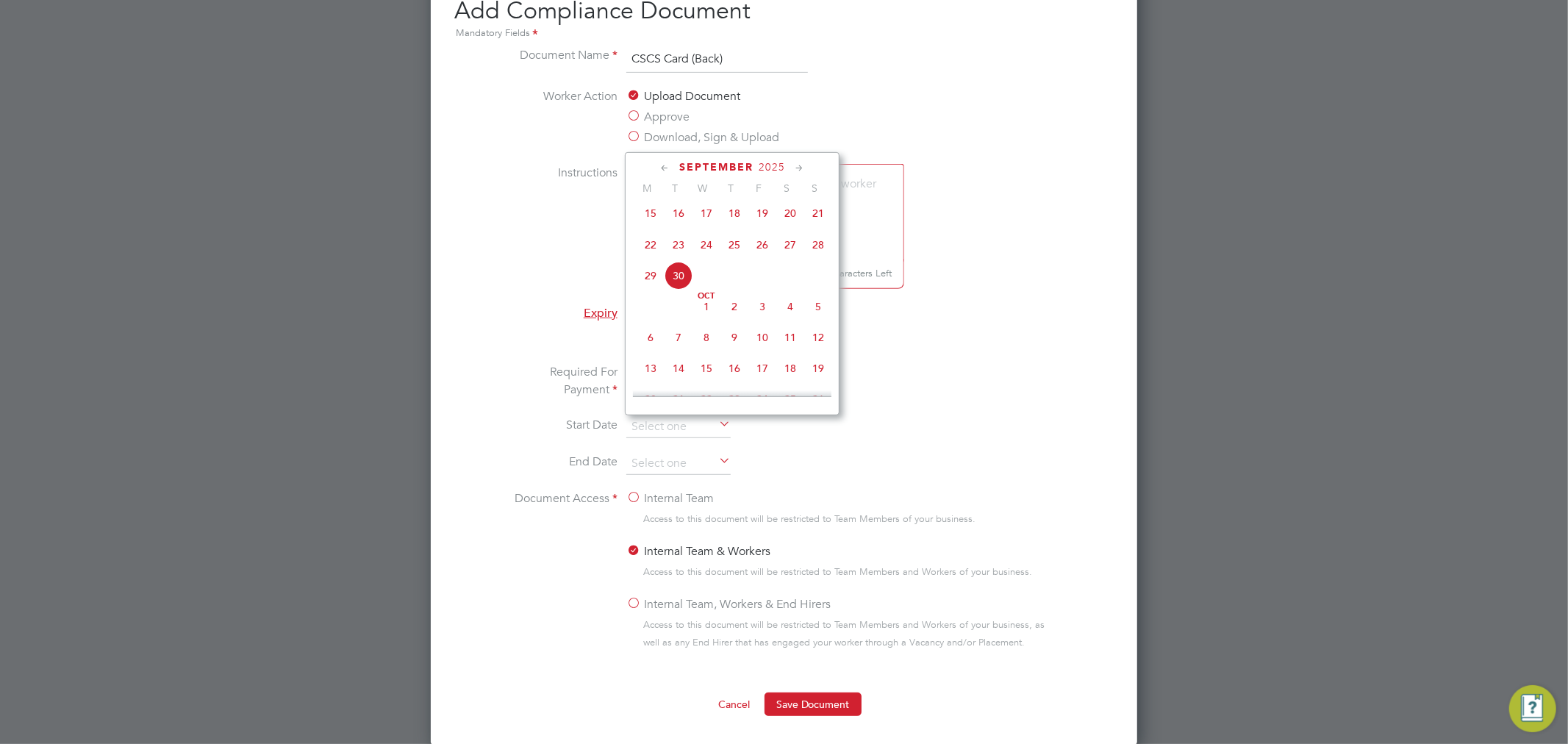
click at [951, 366] on li "Required For Payment Yes No" at bounding box center [784, 389] width 553 height 53
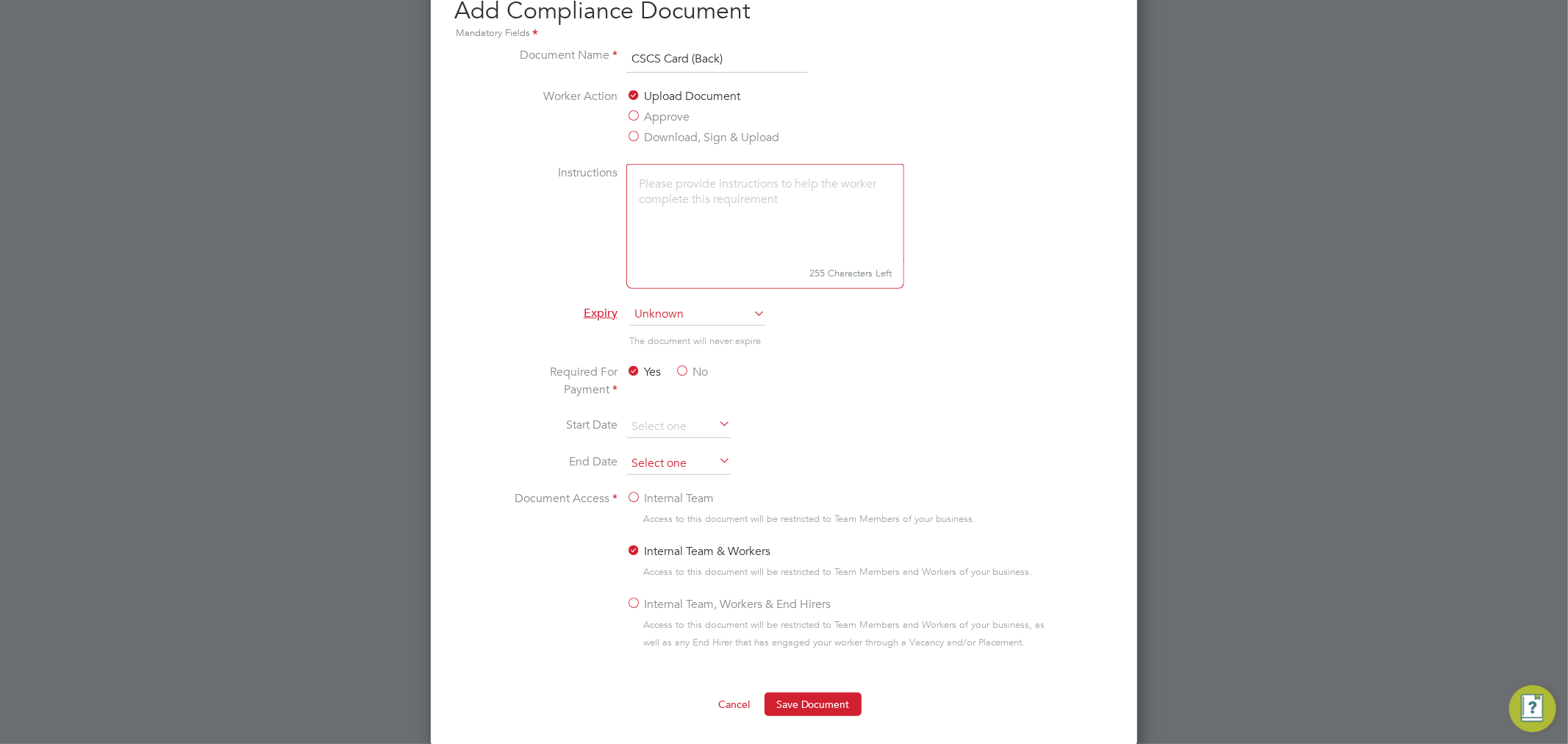
click at [684, 454] on input at bounding box center [679, 463] width 104 height 22
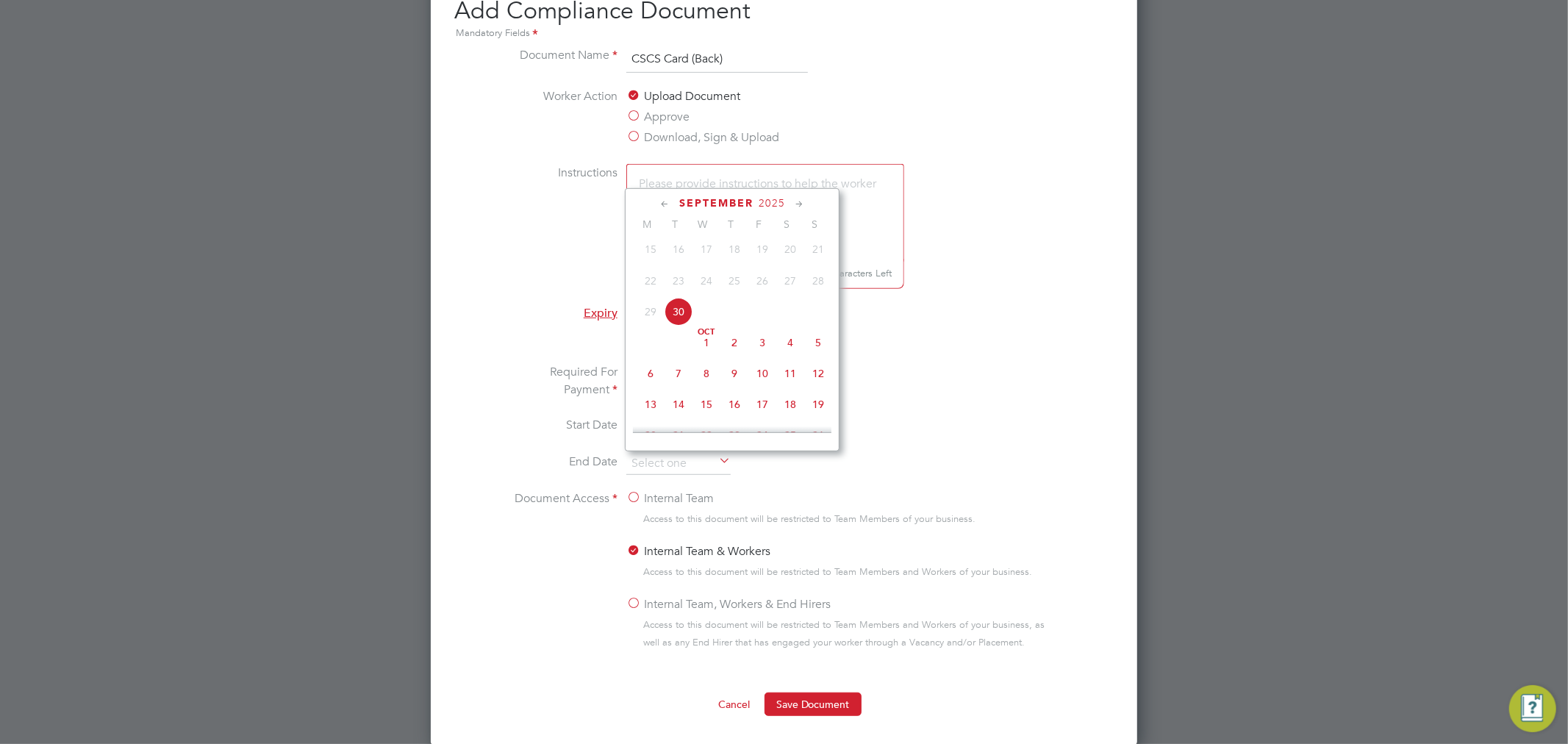
click at [774, 198] on span "2025" at bounding box center [772, 203] width 26 height 12
click at [743, 345] on span "2028" at bounding box center [734, 338] width 28 height 28
click at [766, 405] on span "31" at bounding box center [762, 395] width 28 height 28
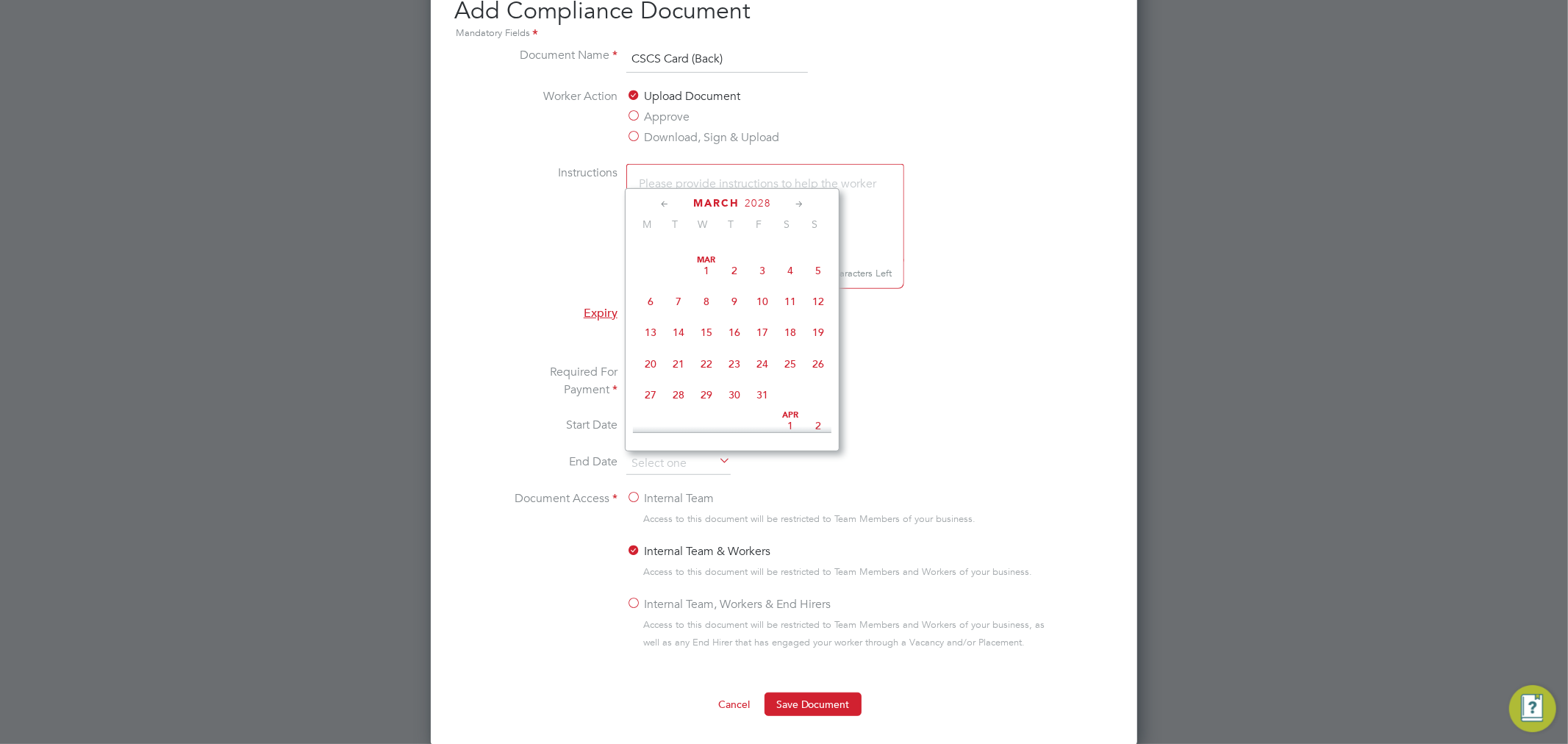
type input "31 Mar 2028"
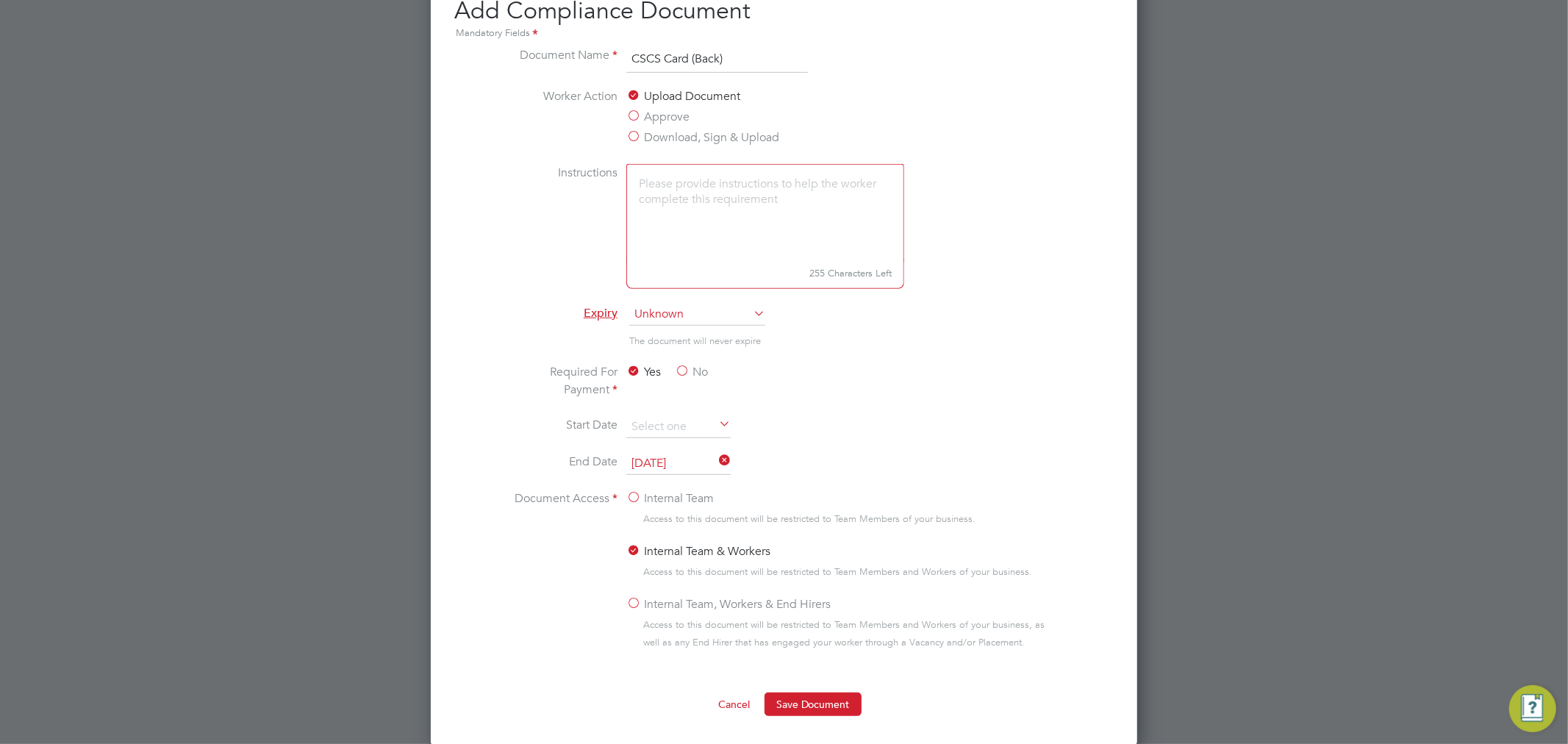
click at [634, 495] on label "Internal Team" at bounding box center [670, 499] width 88 height 17
click at [0, 0] on input "Internal Team" at bounding box center [0, 0] width 0 height 0
click at [806, 708] on button "Save Document" at bounding box center [814, 704] width 97 height 23
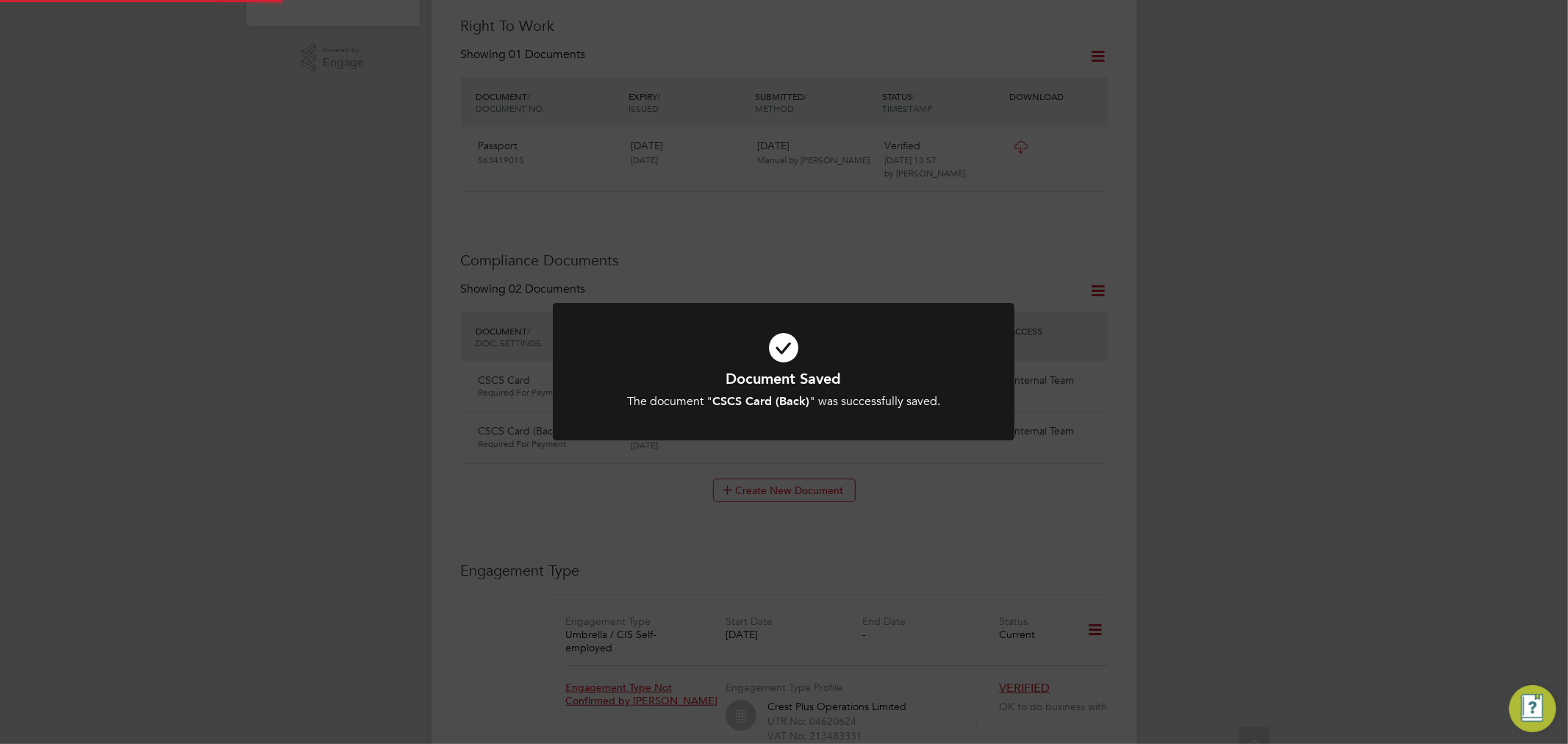
scroll to position [490, 0]
click at [778, 357] on icon at bounding box center [783, 348] width 382 height 57
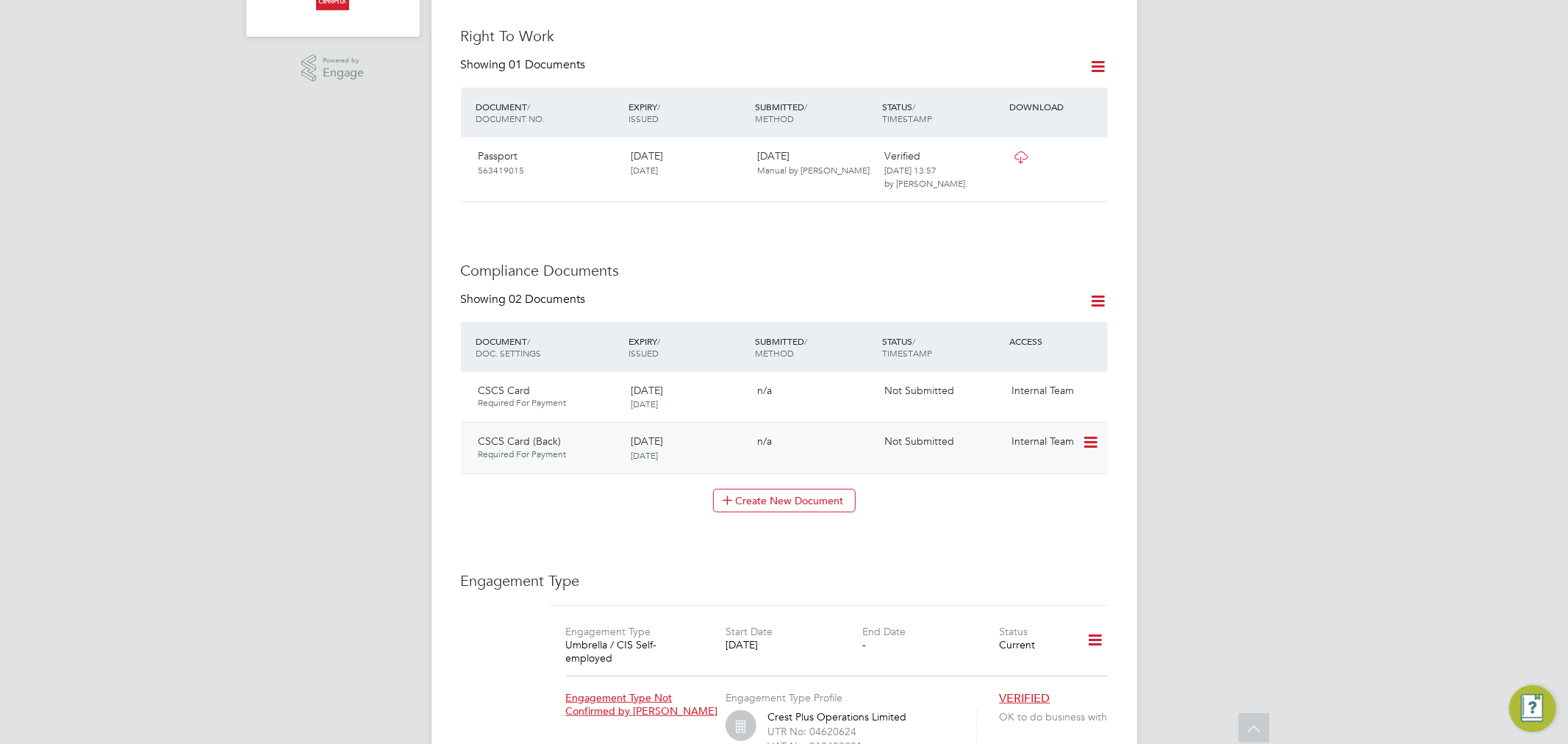
click at [1096, 433] on icon at bounding box center [1089, 442] width 15 height 17
click at [1049, 476] on li "Submit Document" at bounding box center [1044, 483] width 103 height 21
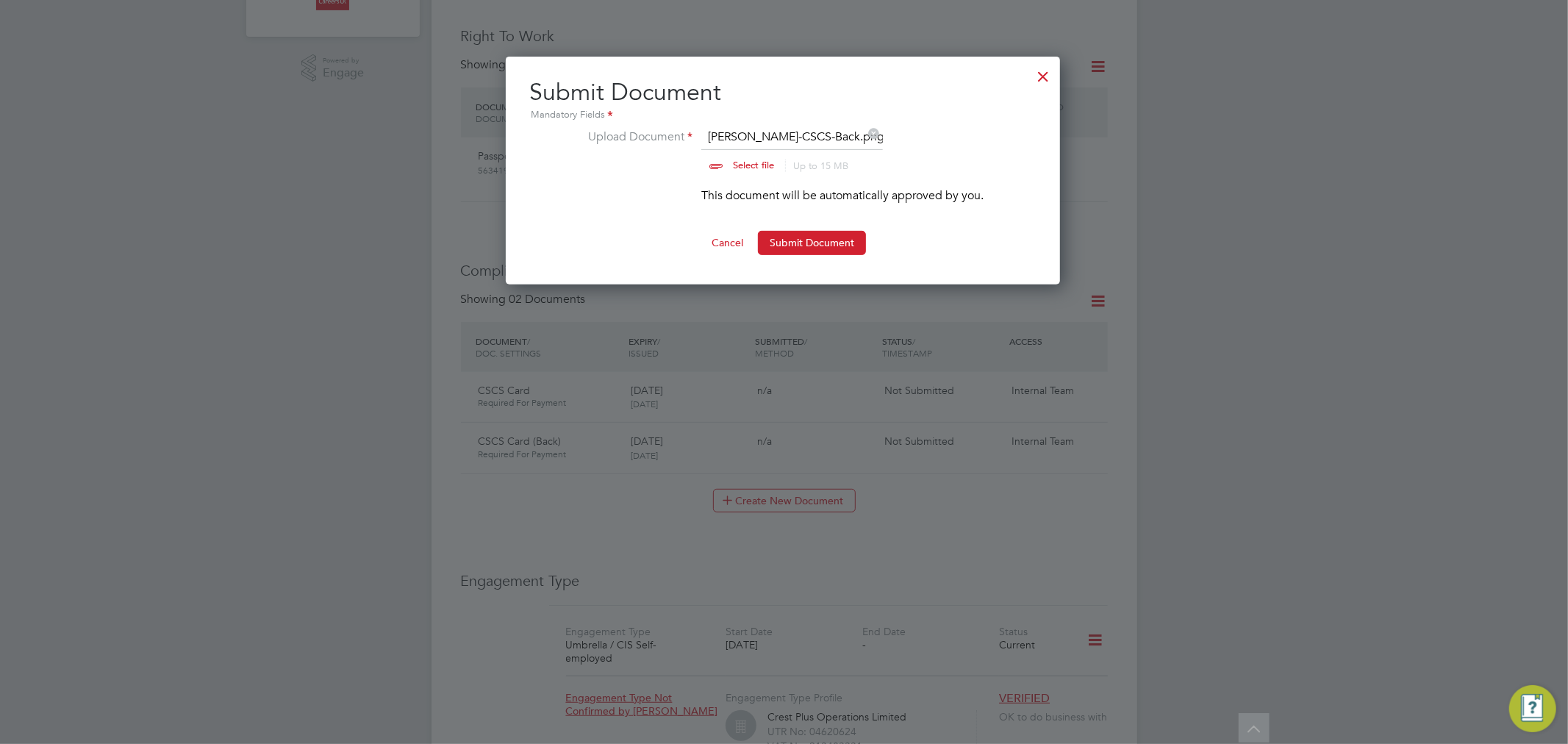
scroll to position [22, 182]
click at [804, 238] on button "Submit Document" at bounding box center [812, 242] width 108 height 23
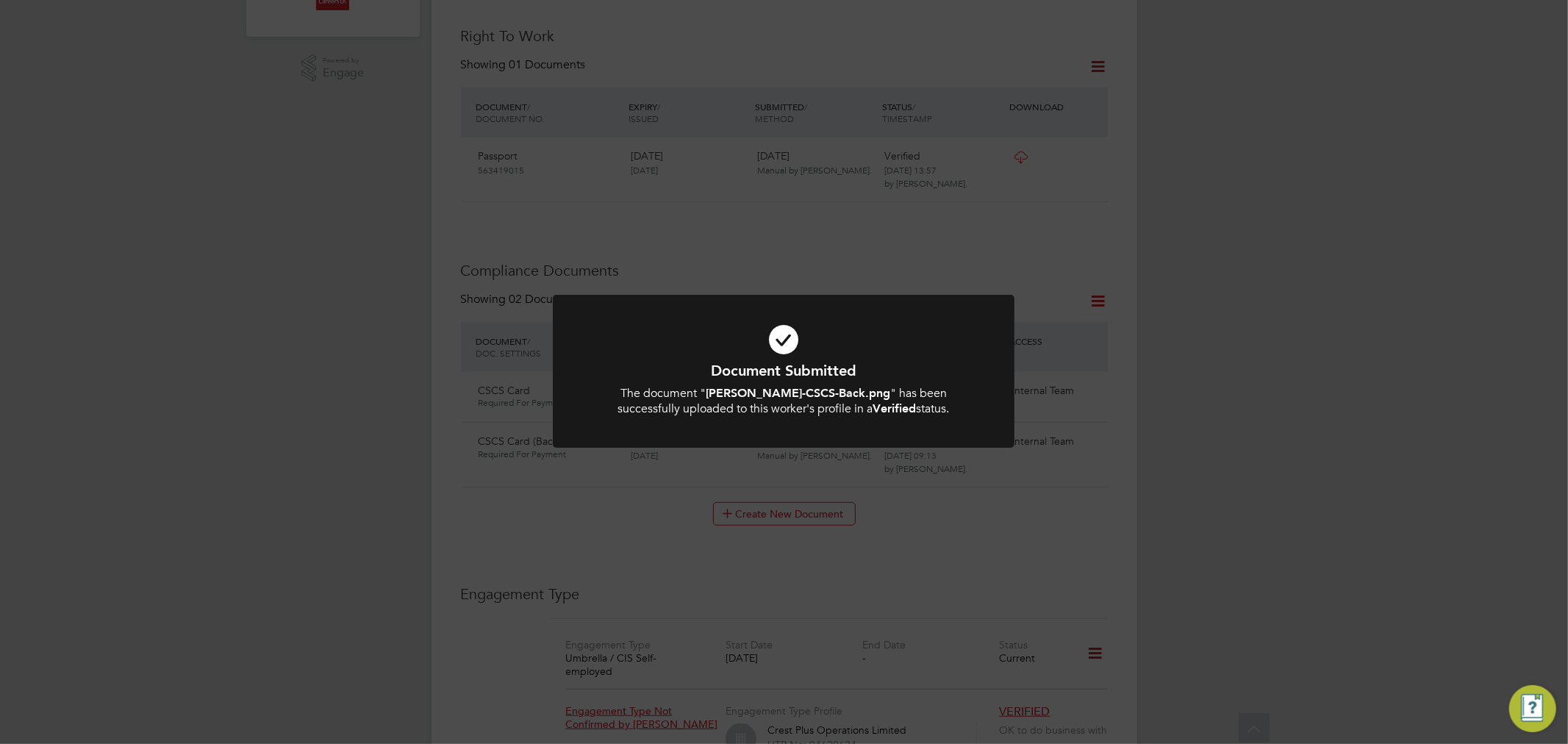
click at [769, 350] on icon at bounding box center [783, 339] width 382 height 57
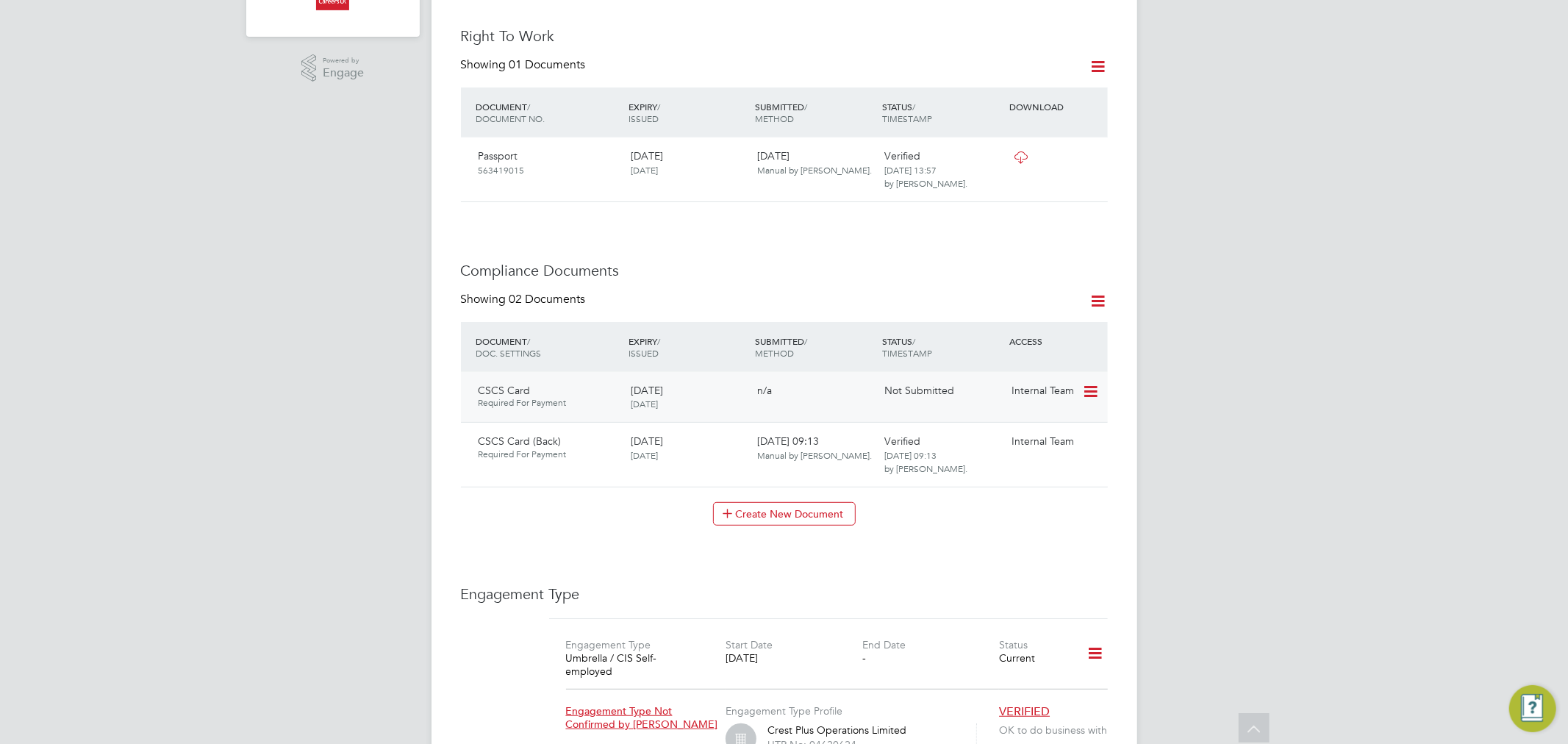
click at [967, 378] on div "Not Submitted" at bounding box center [942, 390] width 127 height 25
click at [1086, 383] on icon at bounding box center [1089, 392] width 15 height 17
click at [1039, 427] on li "Submit Document" at bounding box center [1044, 432] width 103 height 21
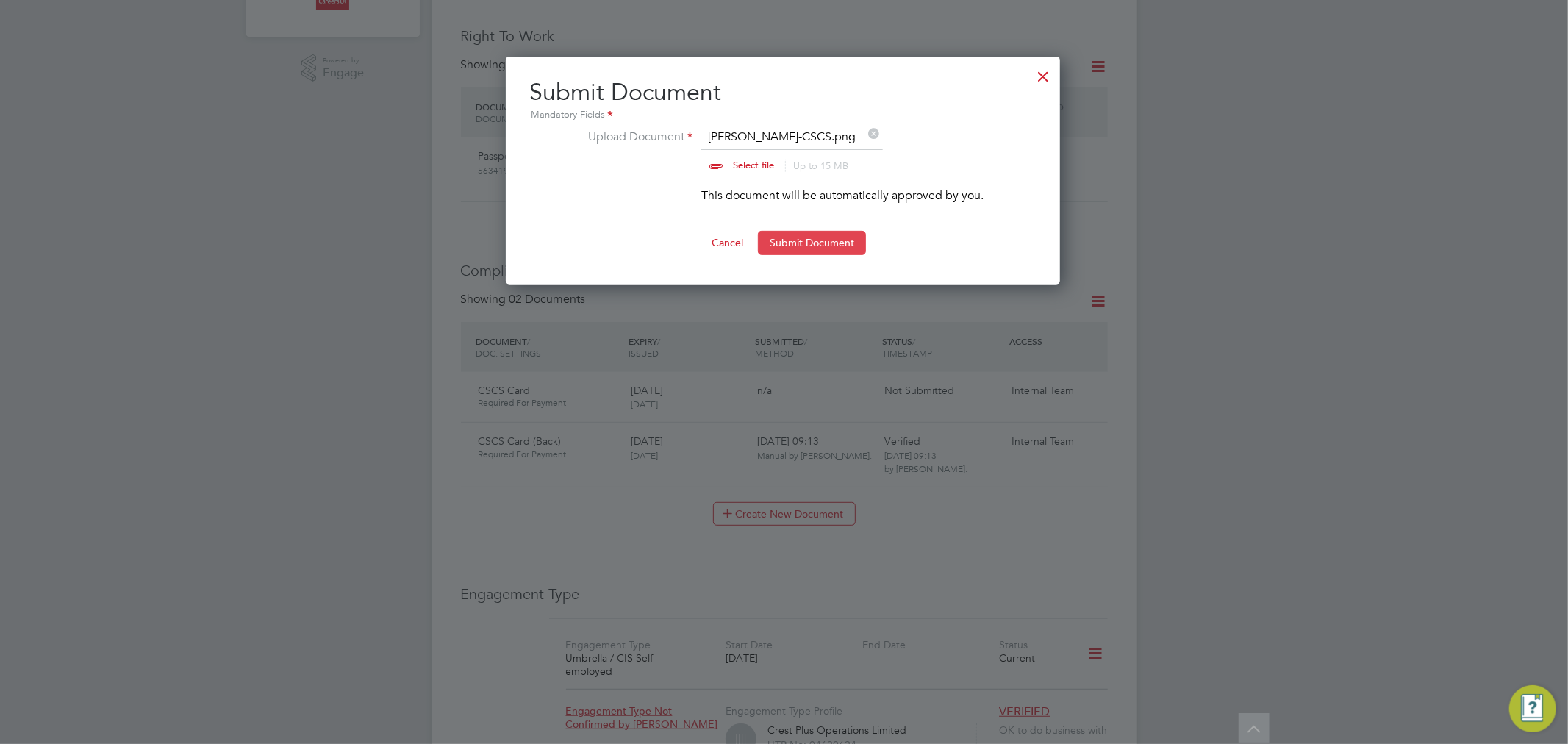
click at [802, 239] on button "Submit Document" at bounding box center [812, 242] width 108 height 23
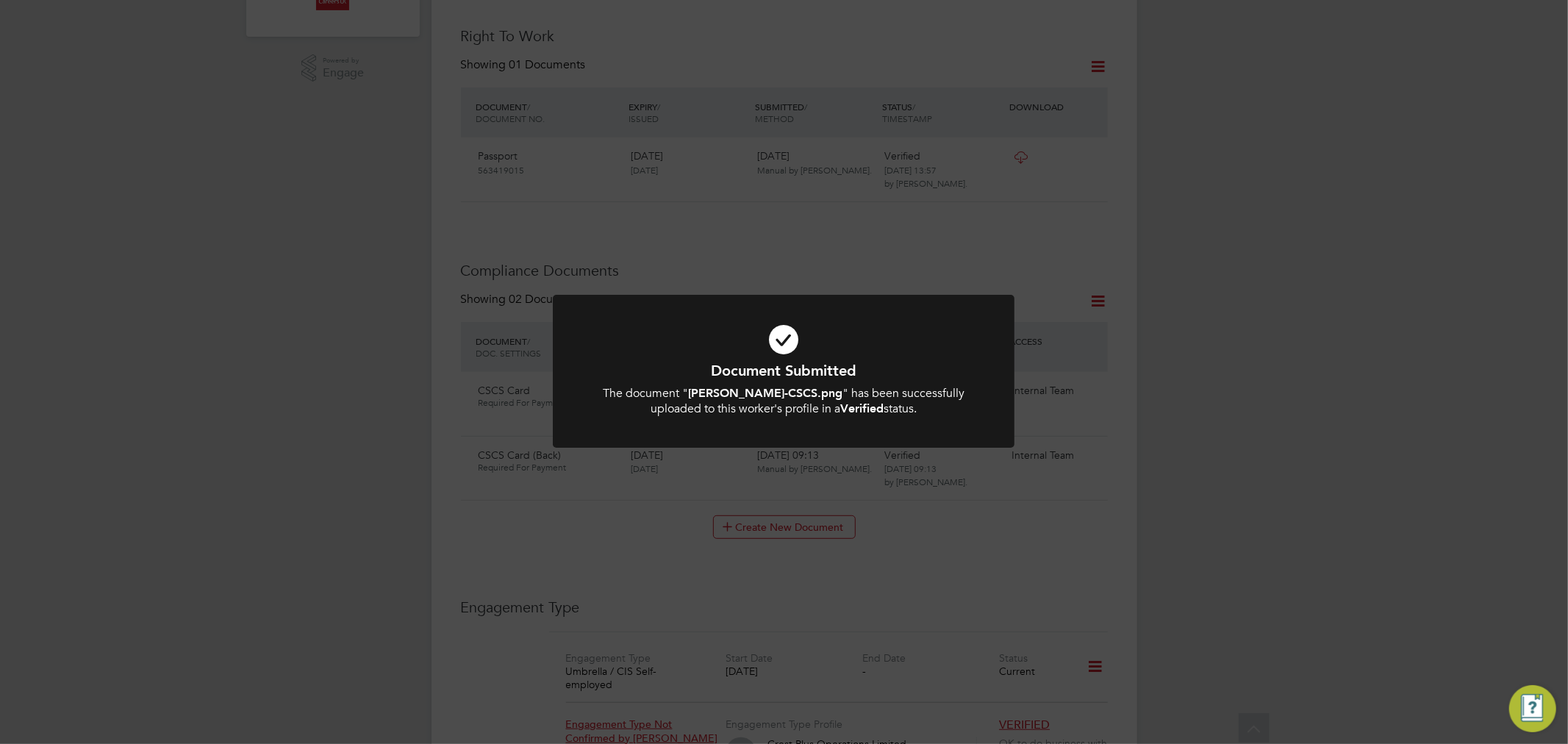
click at [769, 336] on icon at bounding box center [783, 339] width 382 height 57
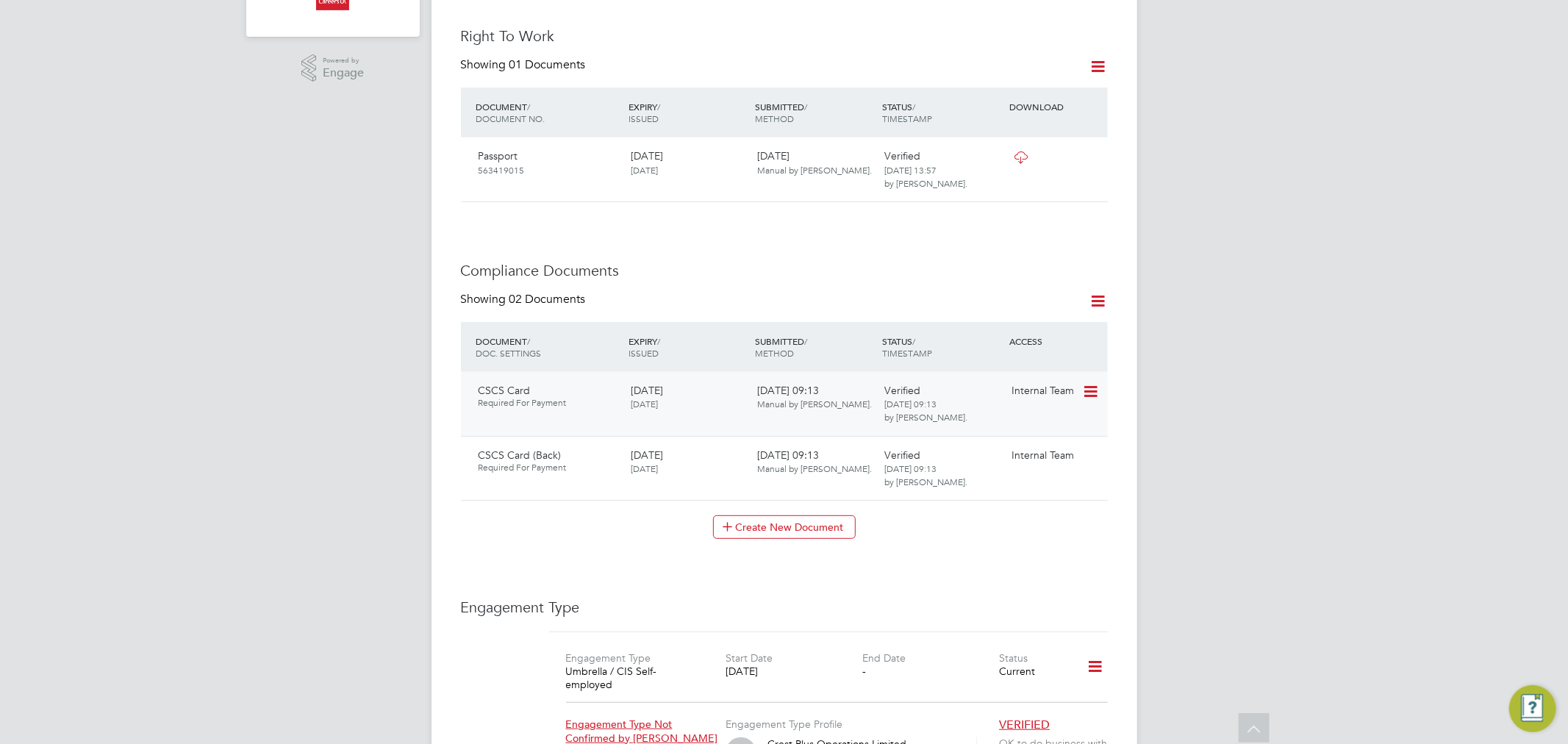
click at [1090, 383] on icon at bounding box center [1089, 392] width 15 height 17
click at [1042, 425] on li "Download Document" at bounding box center [1036, 432] width 117 height 21
click at [1089, 447] on icon at bounding box center [1089, 456] width 15 height 17
click at [1048, 493] on li "Download Document" at bounding box center [1036, 496] width 117 height 21
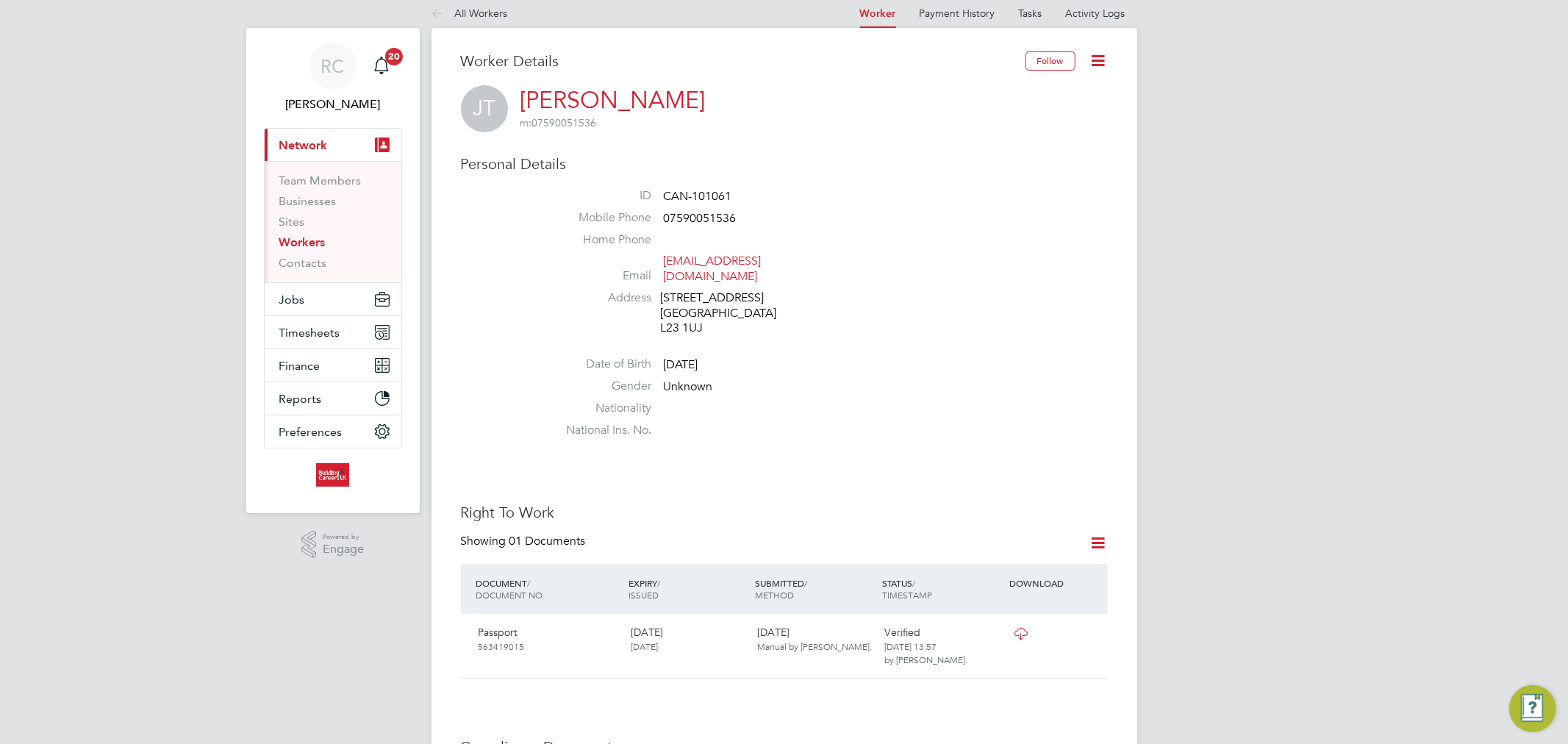
scroll to position [0, 0]
